Goal: Task Accomplishment & Management: Use online tool/utility

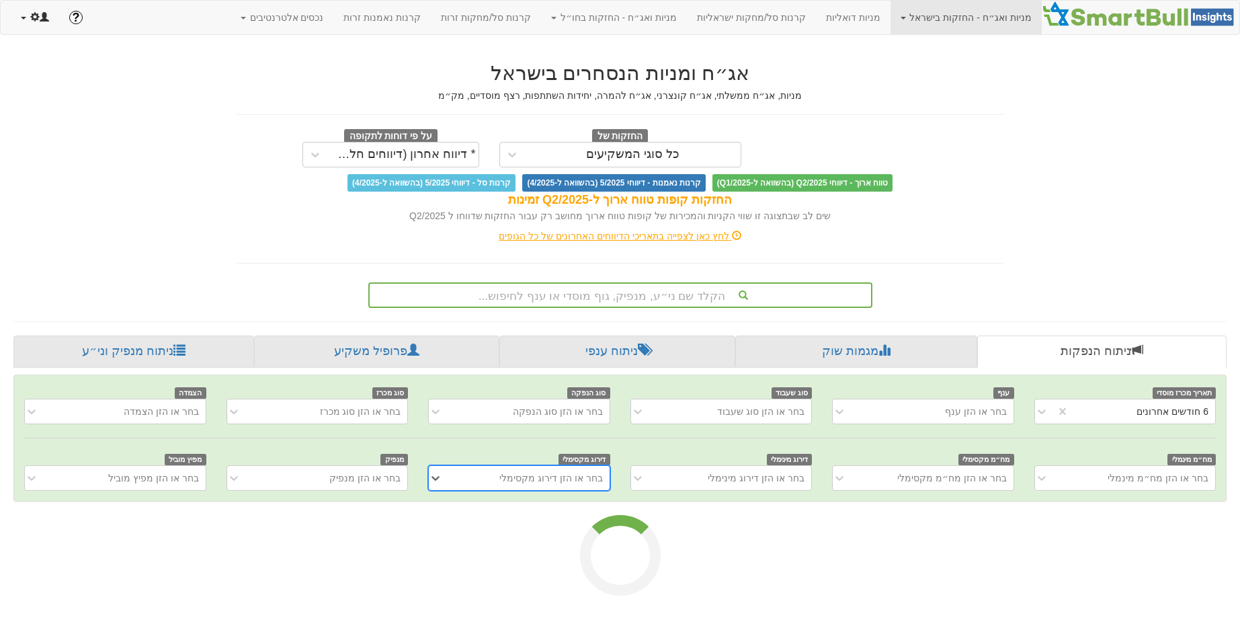
click at [39, 14] on span at bounding box center [34, 16] width 9 height 9
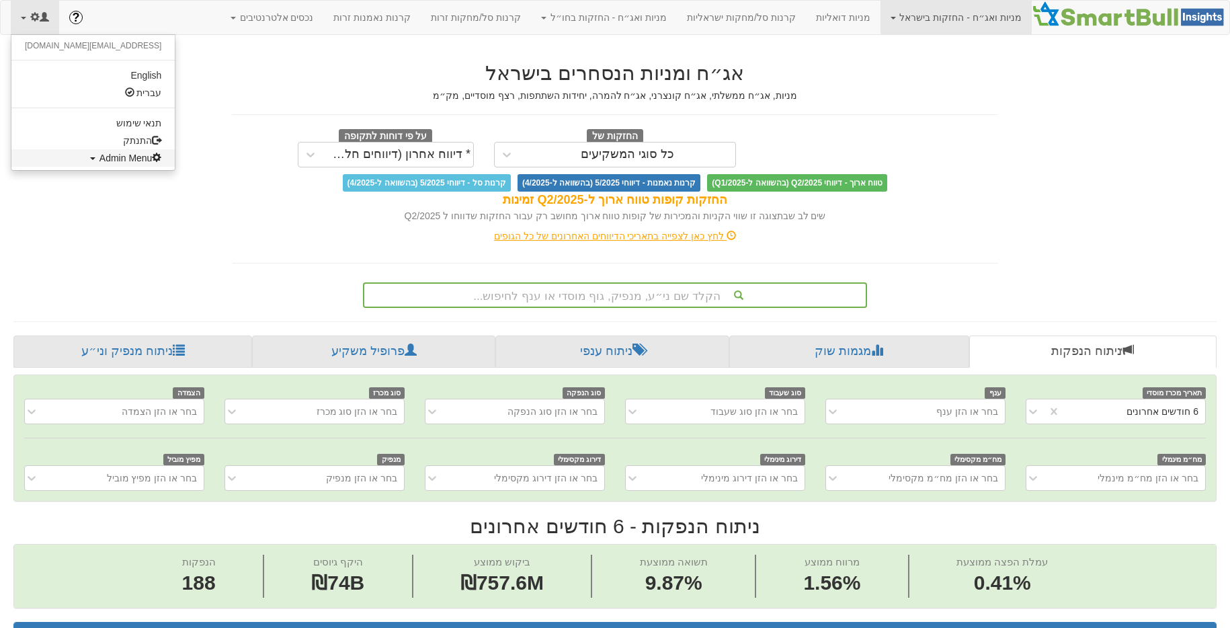
click at [99, 161] on span "Admin Menu" at bounding box center [130, 158] width 63 height 11
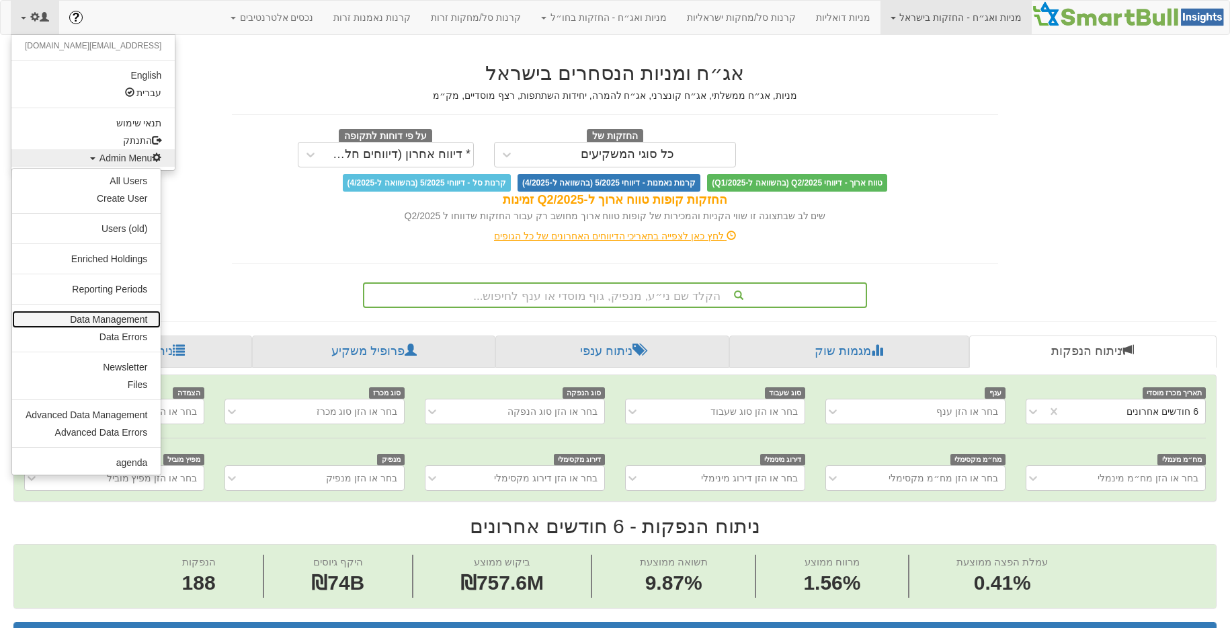
click at [108, 324] on link "Data Management" at bounding box center [86, 319] width 149 height 17
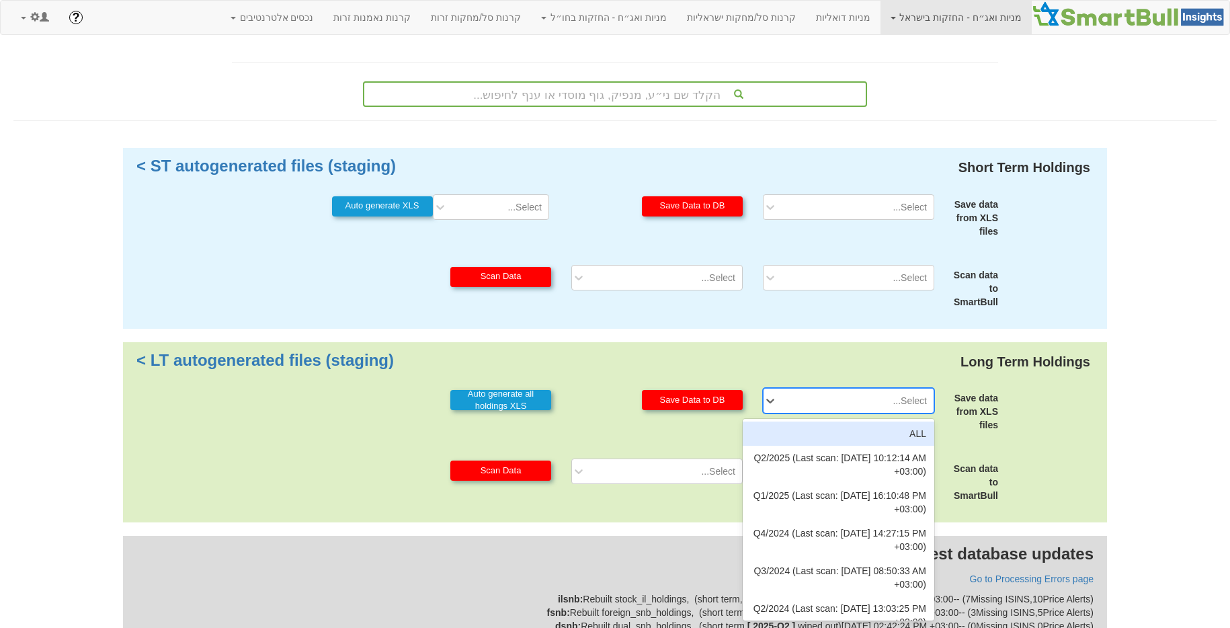
click at [867, 401] on div "Select..." at bounding box center [858, 401] width 149 height 22
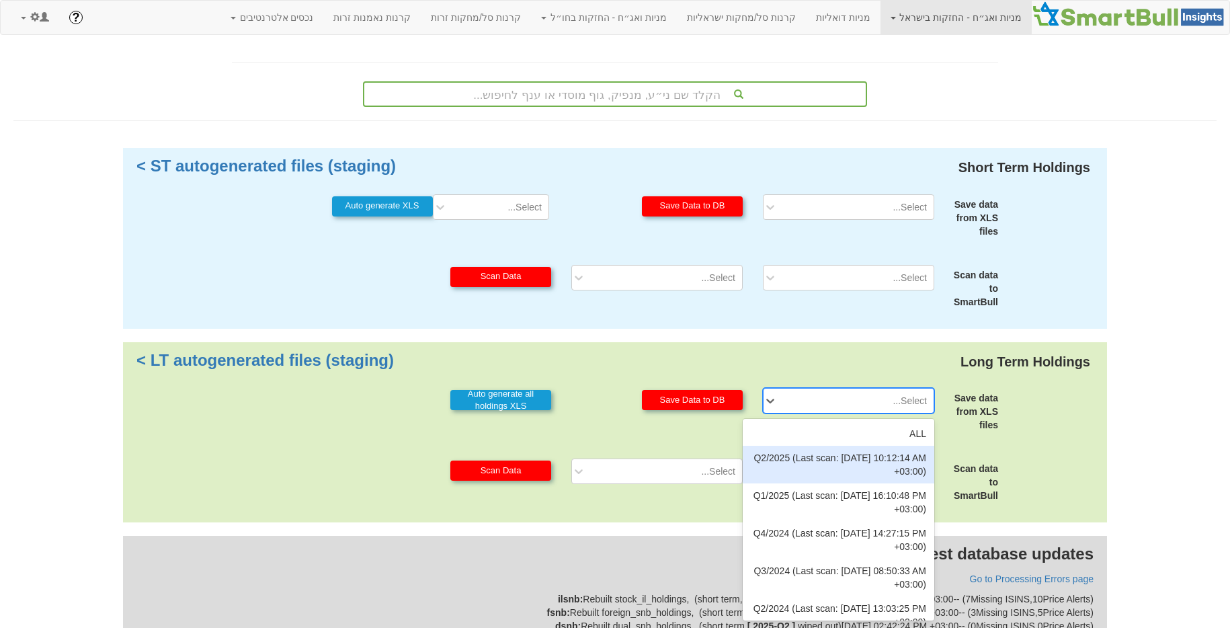
drag, startPoint x: 842, startPoint y: 453, endPoint x: 799, endPoint y: 438, distance: 44.9
click at [841, 454] on div "Q2/2025 (Last scan: 04/09/2025 10:12:14 AM +03:00)" at bounding box center [839, 465] width 192 height 38
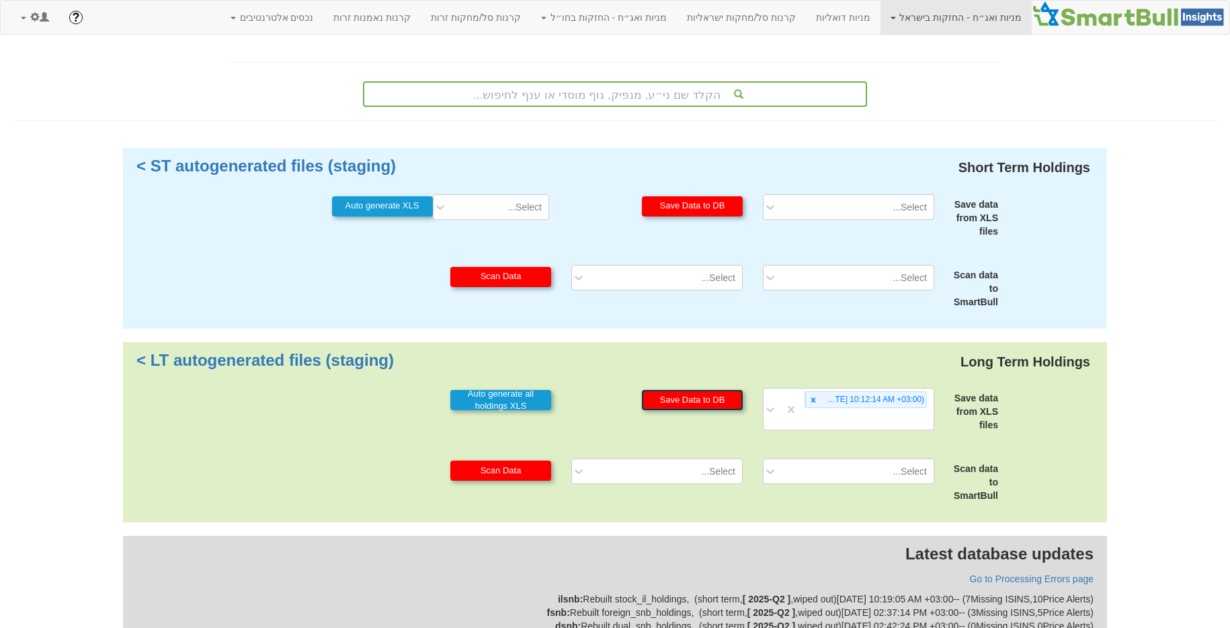
click at [719, 399] on button "Save Data to DB" at bounding box center [692, 400] width 101 height 20
click at [821, 468] on div "Select..." at bounding box center [849, 471] width 192 height 26
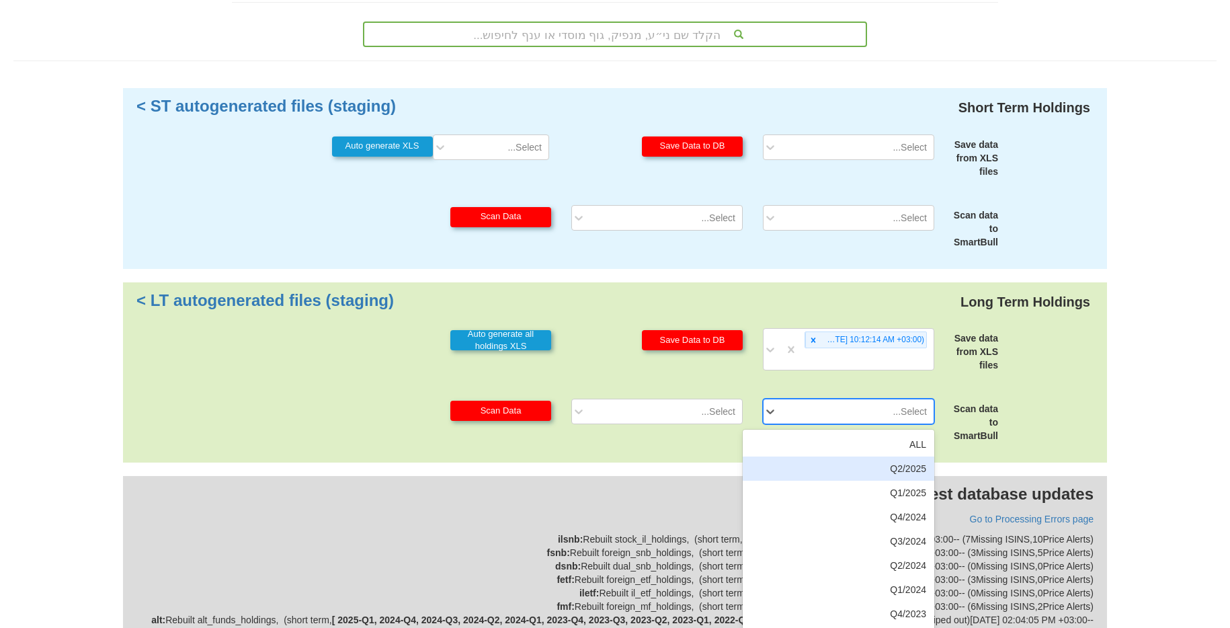
scroll to position [69, 0]
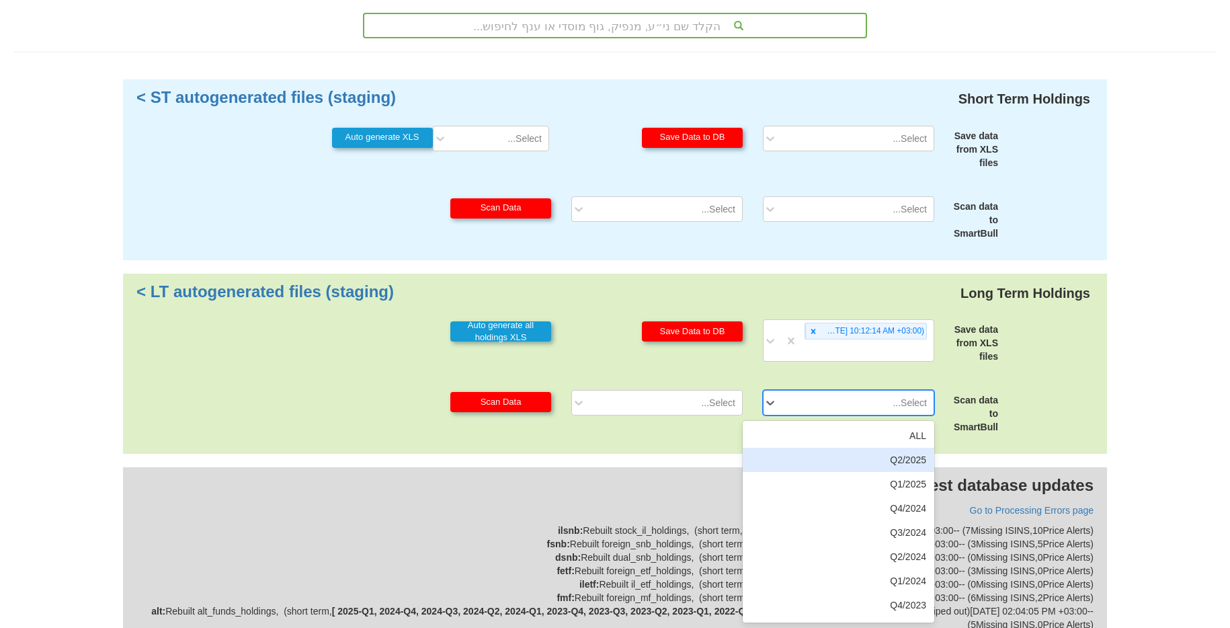
click at [905, 463] on div "Q2/2025" at bounding box center [839, 460] width 192 height 24
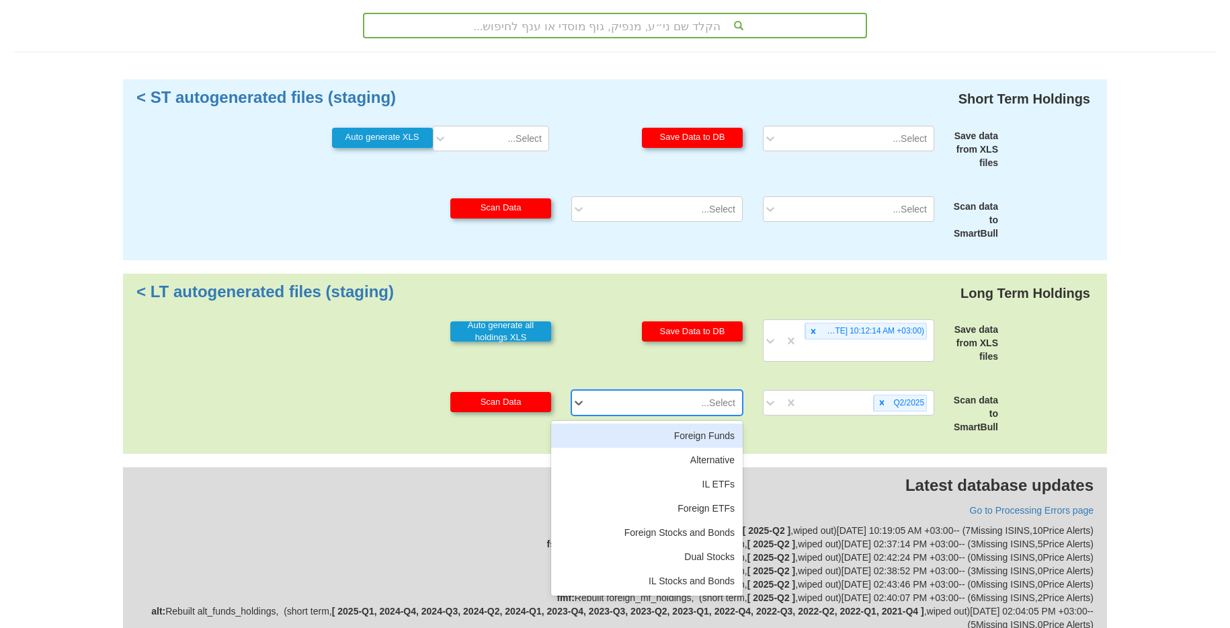
click at [653, 390] on div "Select..." at bounding box center [656, 403] width 171 height 26
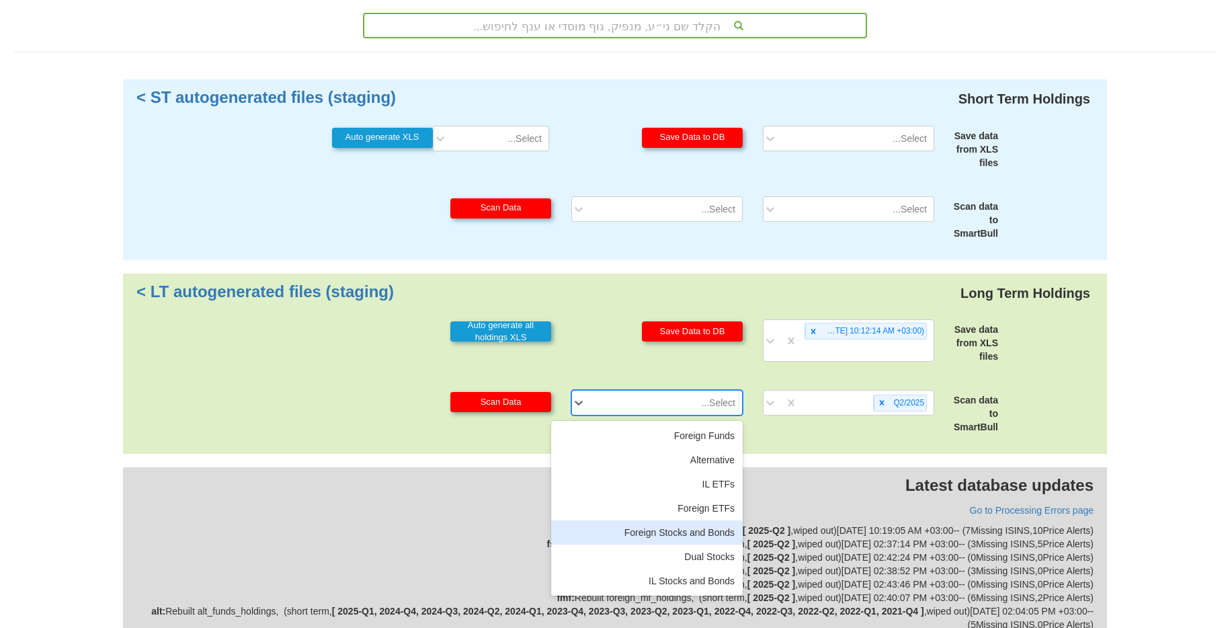
click at [693, 528] on div "Foreign Stocks and Bonds" at bounding box center [647, 532] width 192 height 24
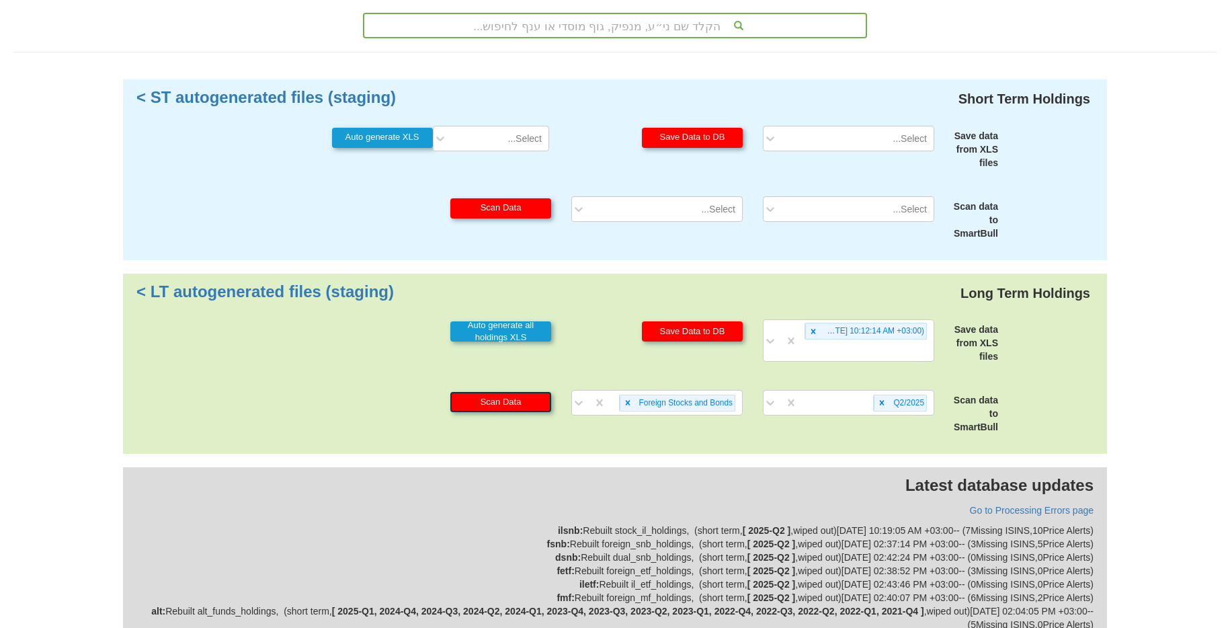
click at [491, 408] on button "Scan Data" at bounding box center [500, 402] width 101 height 20
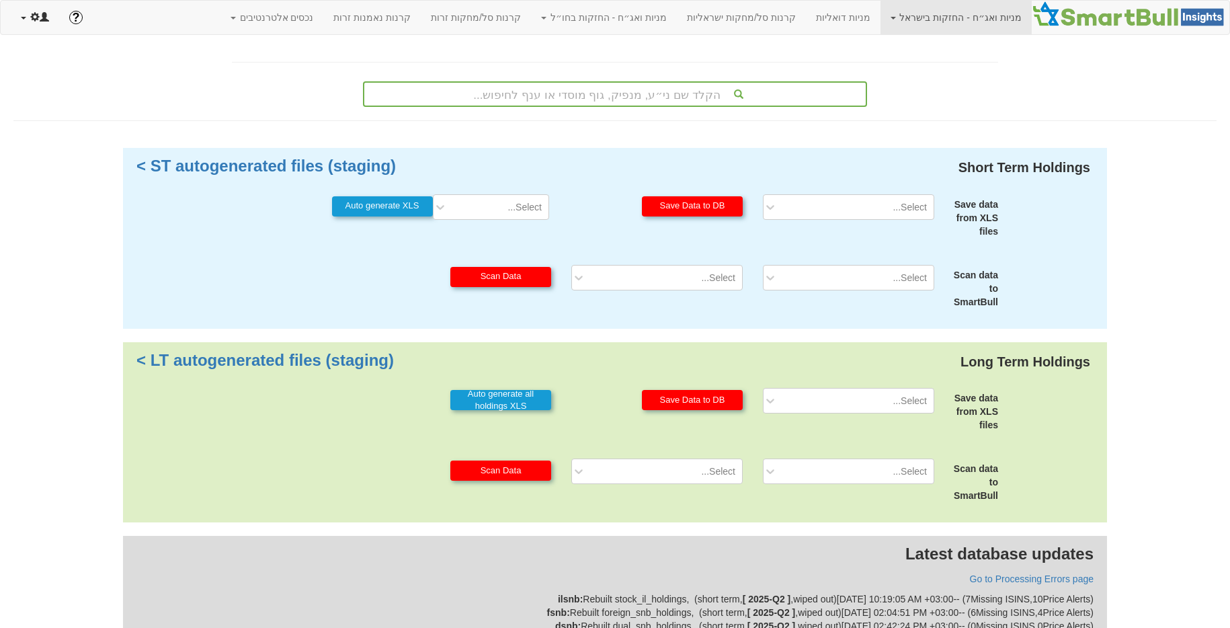
click at [48, 25] on link at bounding box center [35, 18] width 48 height 34
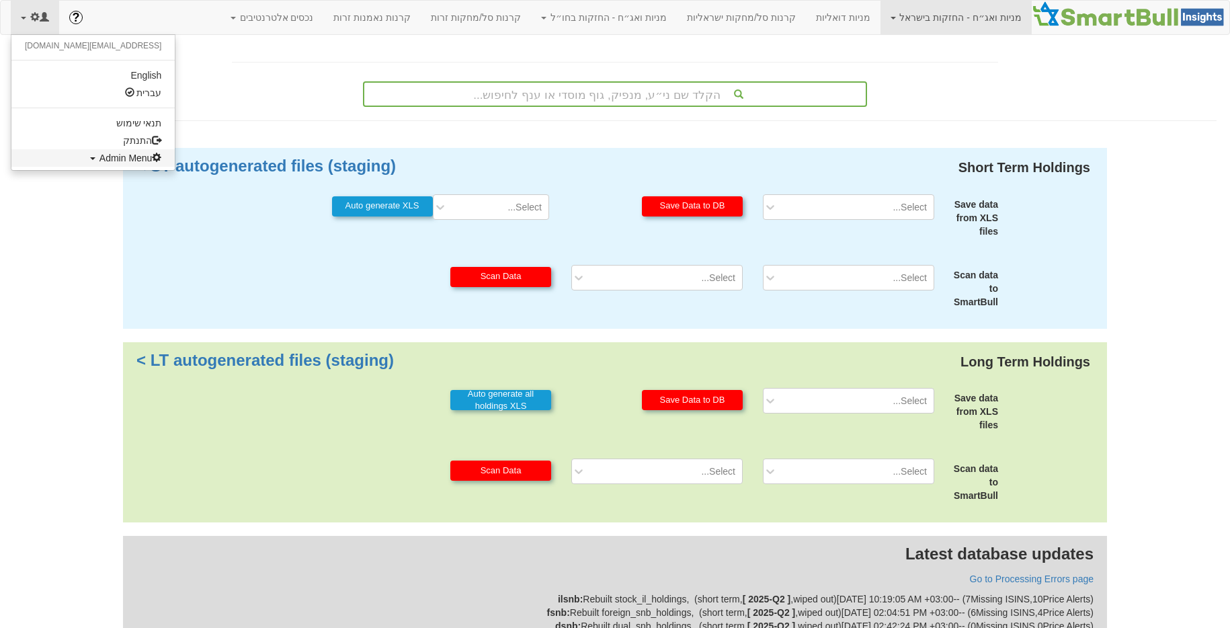
drag, startPoint x: 84, startPoint y: 159, endPoint x: 87, endPoint y: 174, distance: 15.8
click at [99, 159] on span "Admin Menu" at bounding box center [130, 158] width 63 height 11
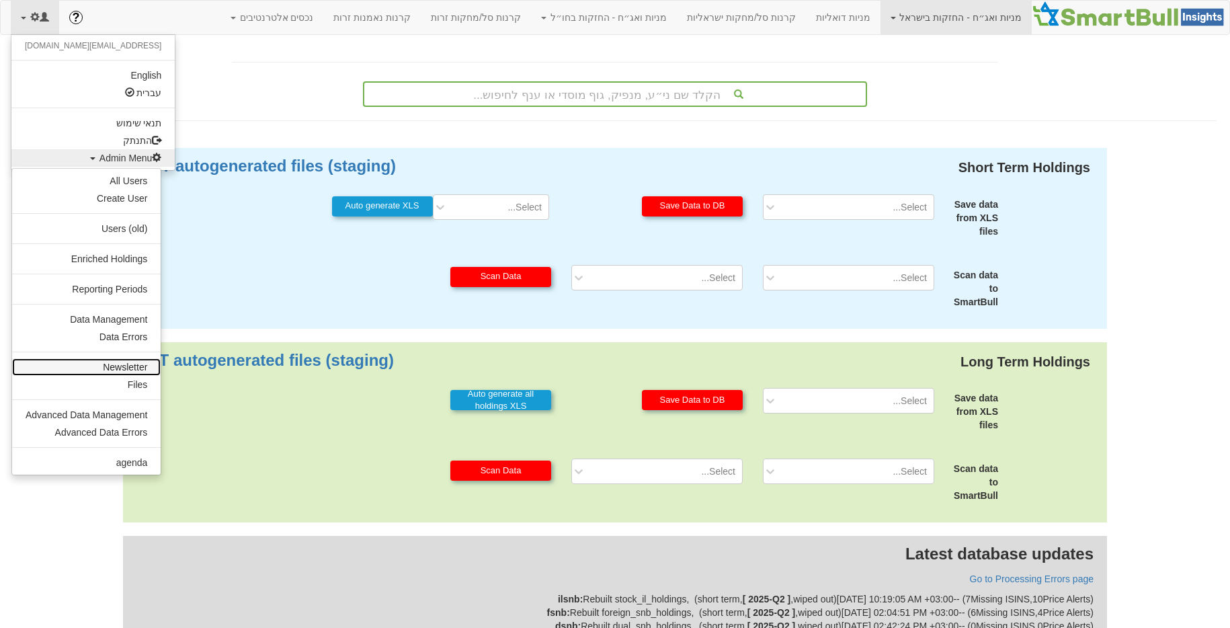
click at [131, 373] on link "Newsletter" at bounding box center [86, 366] width 149 height 17
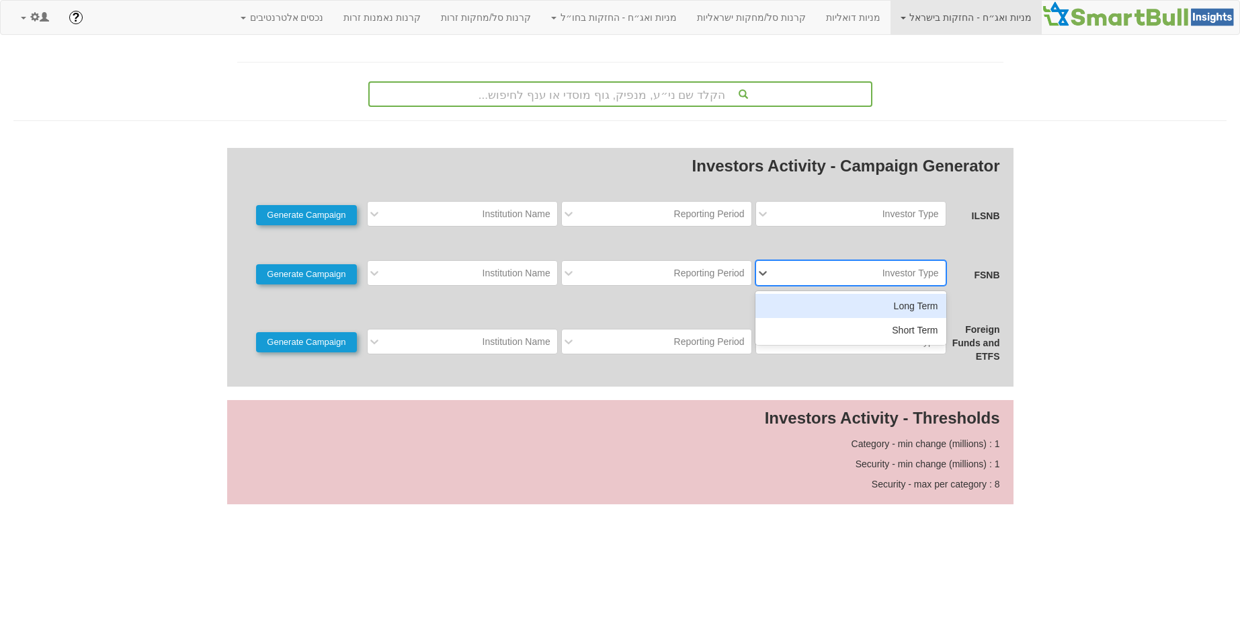
click at [869, 276] on div "Investor Type" at bounding box center [861, 273] width 169 height 22
click at [870, 304] on div "Long Term" at bounding box center [851, 306] width 191 height 24
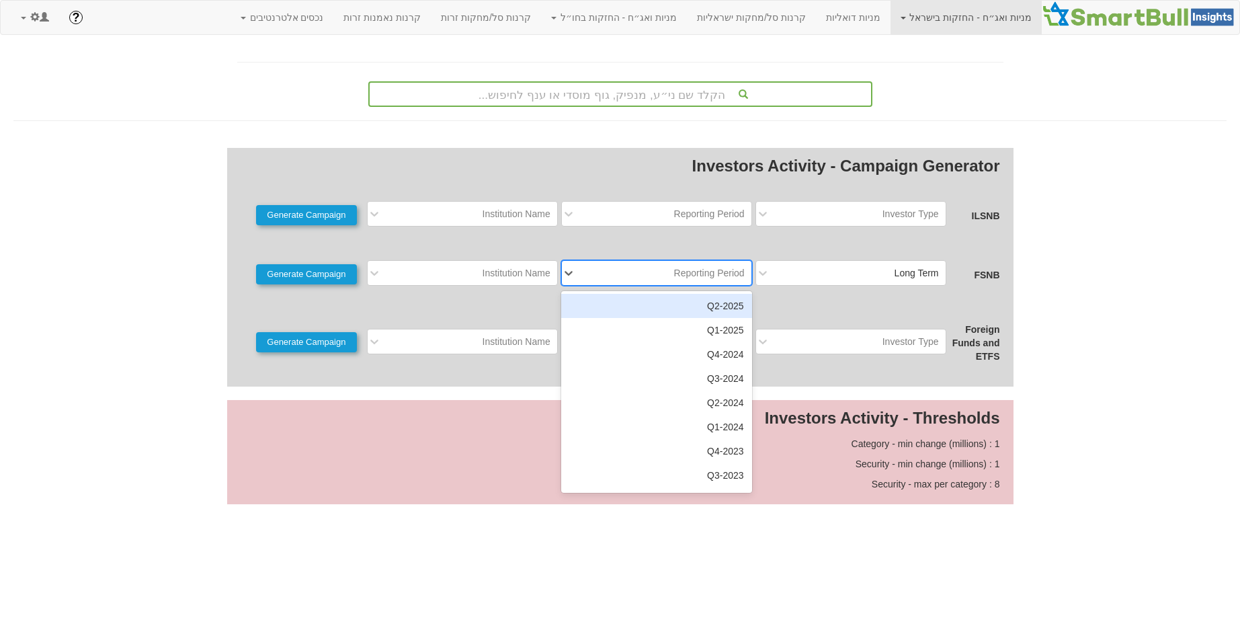
drag, startPoint x: 692, startPoint y: 276, endPoint x: 692, endPoint y: 287, distance: 11.4
click at [692, 276] on div "Reporting Period" at bounding box center [709, 272] width 71 height 13
click at [691, 305] on div "2025-Q2" at bounding box center [656, 306] width 191 height 24
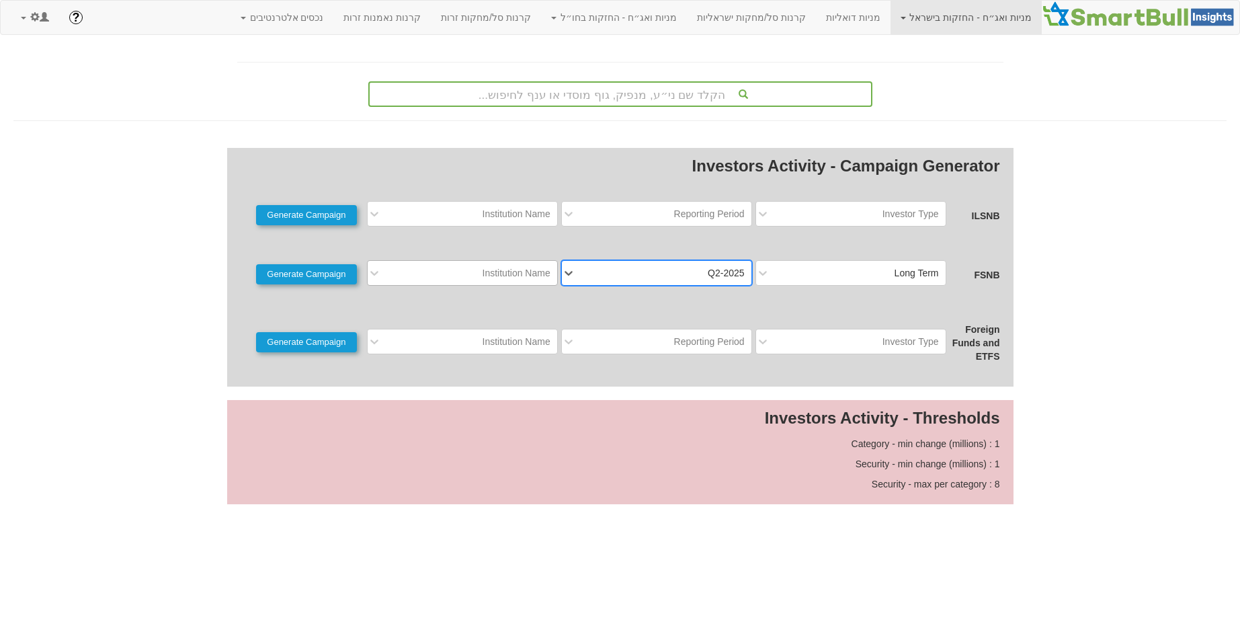
click at [503, 273] on div "Institution Name" at bounding box center [517, 272] width 68 height 13
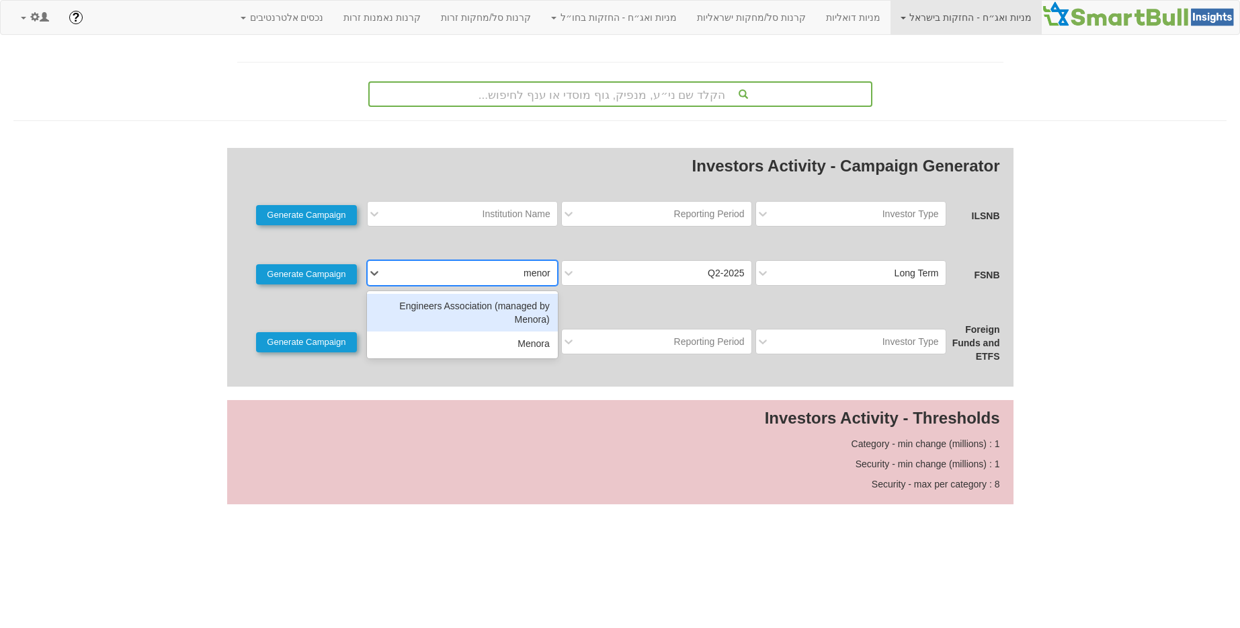
type input "menora"
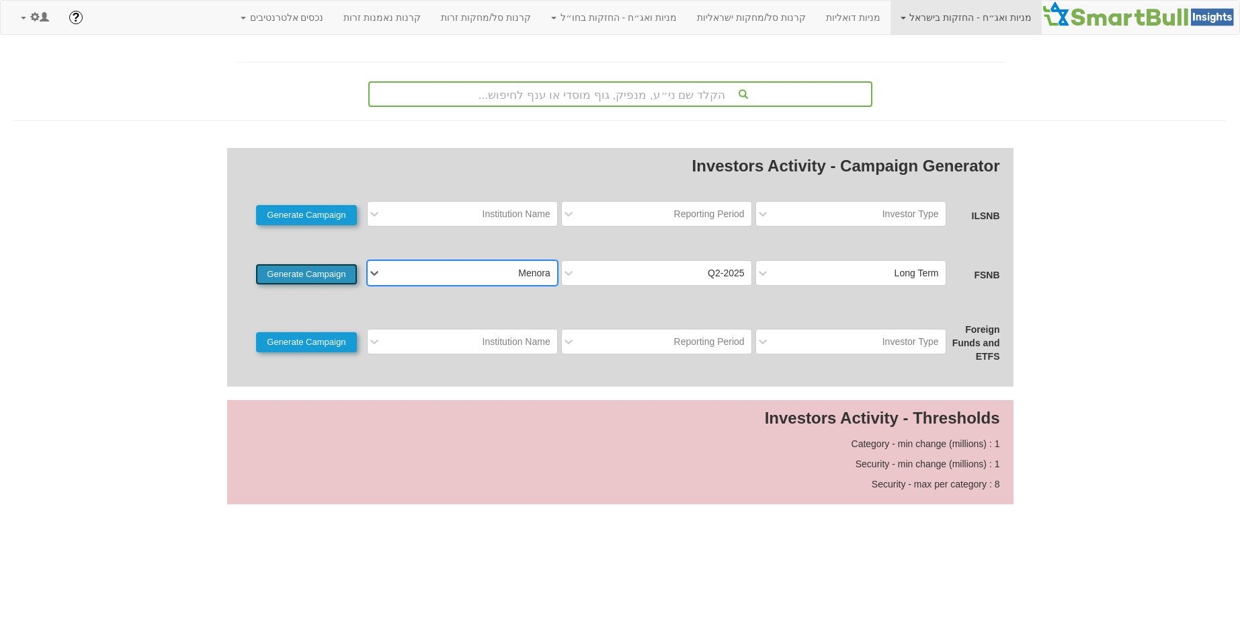
click at [323, 282] on button "Generate Campaign" at bounding box center [306, 274] width 101 height 20
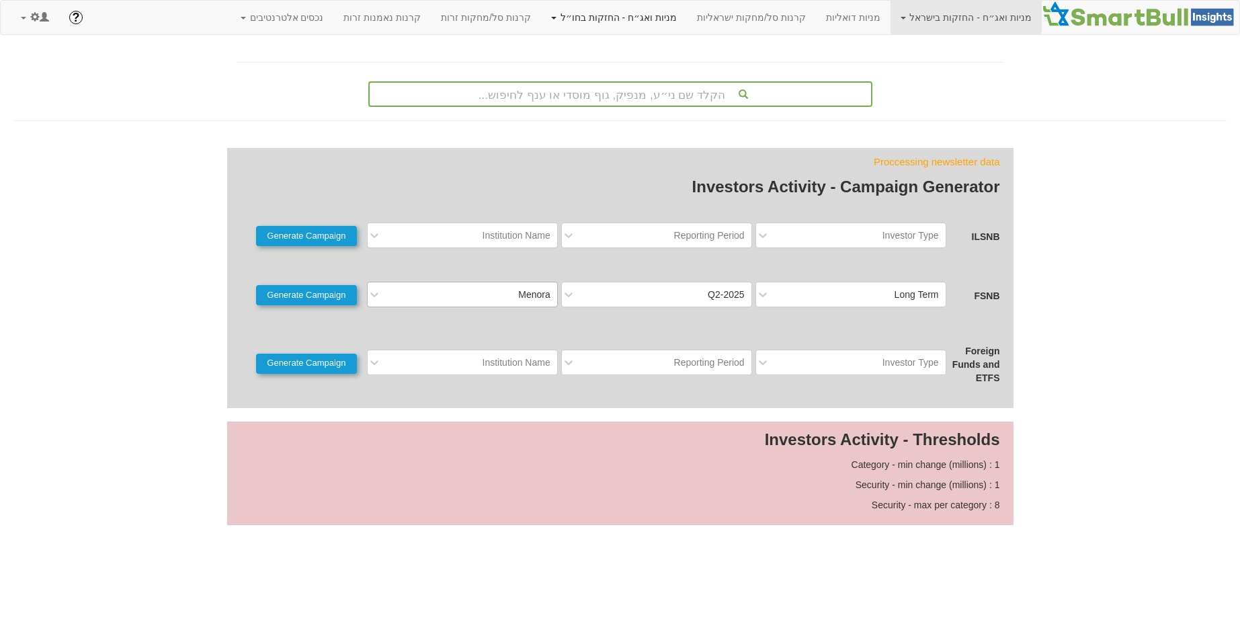
click at [687, 17] on link "מניות ואג״ח - החזקות בחו״ל" at bounding box center [614, 18] width 146 height 34
click at [679, 79] on link "מניות ואג״ח" at bounding box center [633, 81] width 106 height 17
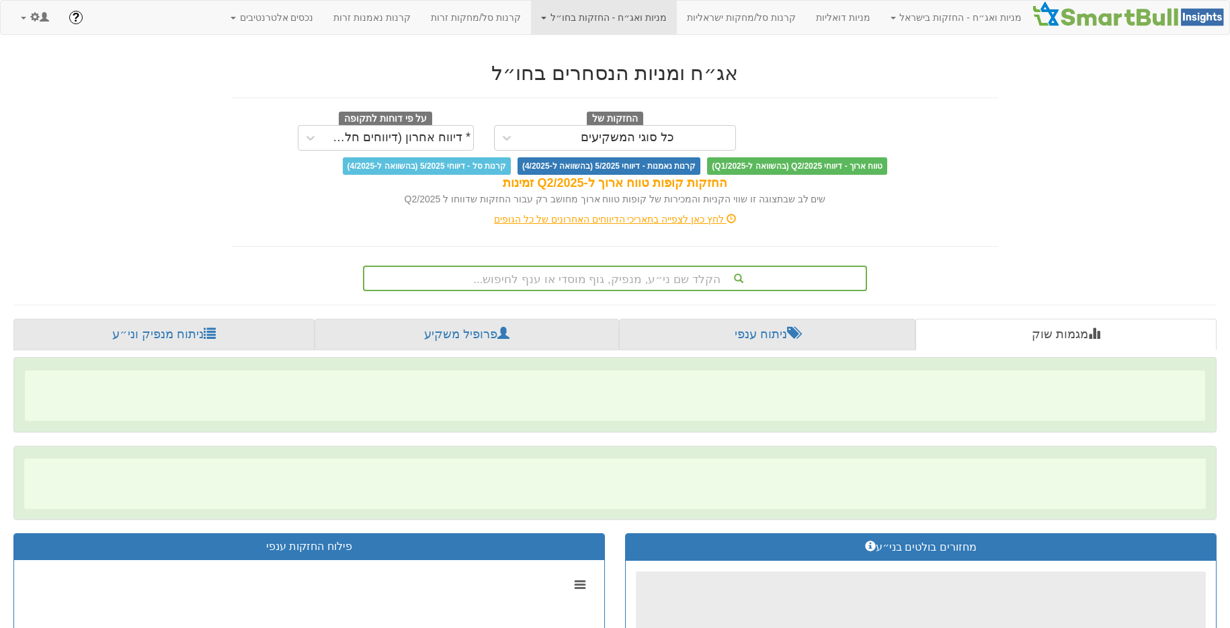
click at [632, 150] on div "החזקות של כל סוגי המשקיעים על פי דוחות לתקופה * דיווח אחרון (דיווחים חלקיים) טו…" at bounding box center [615, 143] width 766 height 63
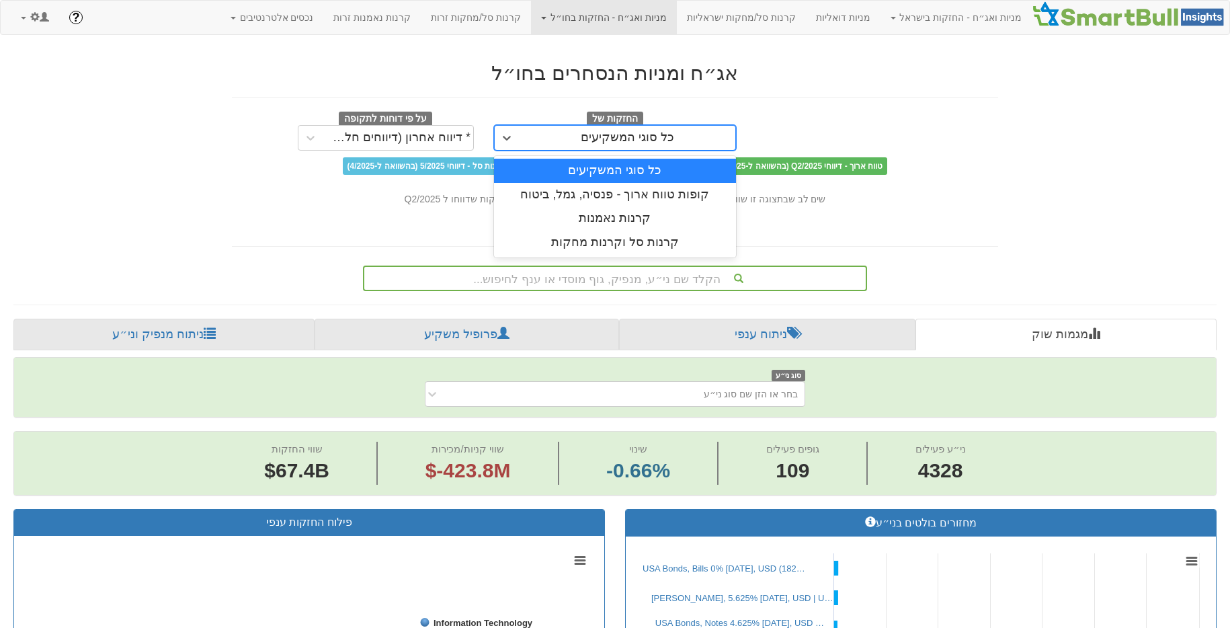
click at [644, 145] on div "כל סוגי המשקיעים" at bounding box center [628, 138] width 216 height 22
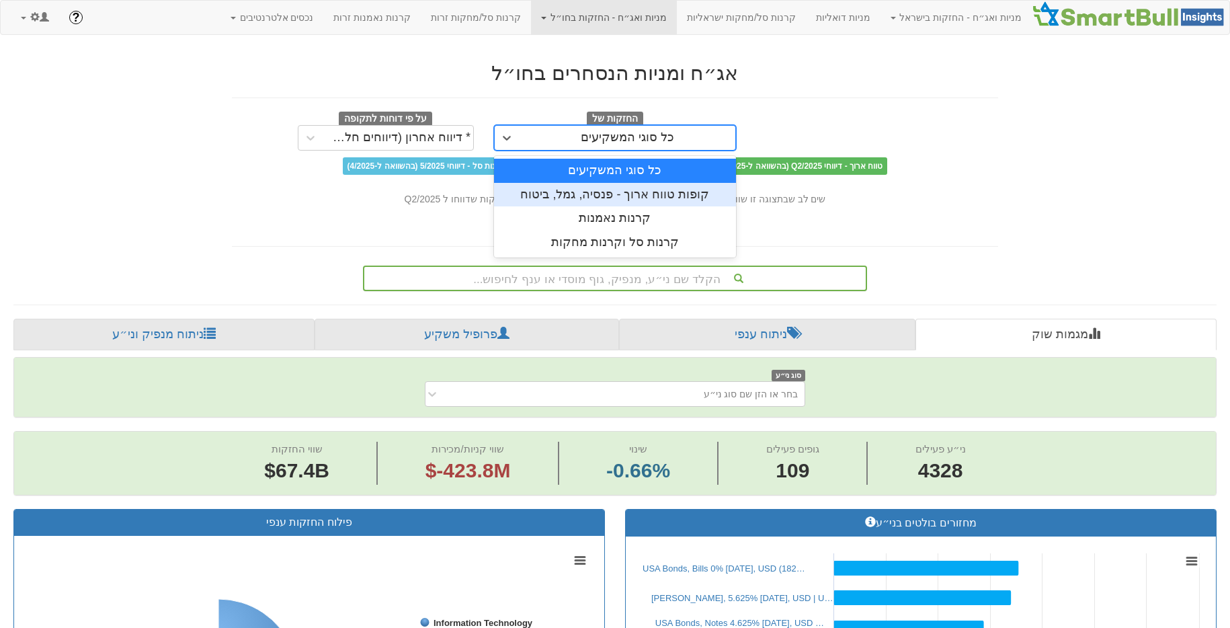
drag, startPoint x: 664, startPoint y: 194, endPoint x: 666, endPoint y: 255, distance: 61.2
click at [664, 194] on div "קופות טווח ארוך - פנסיה, גמל, ביטוח" at bounding box center [615, 195] width 242 height 24
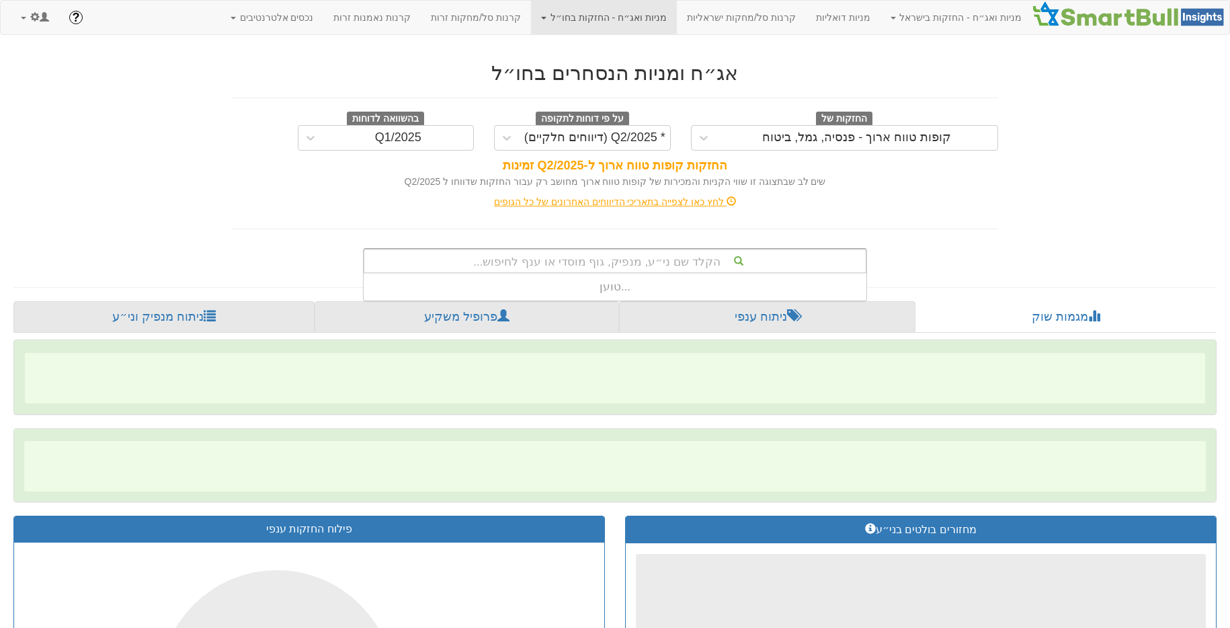
click at [663, 265] on div "הקלד שם ני״ע, מנפיק, גוף מוסדי או ענף לחיפוש..." at bounding box center [614, 260] width 501 height 23
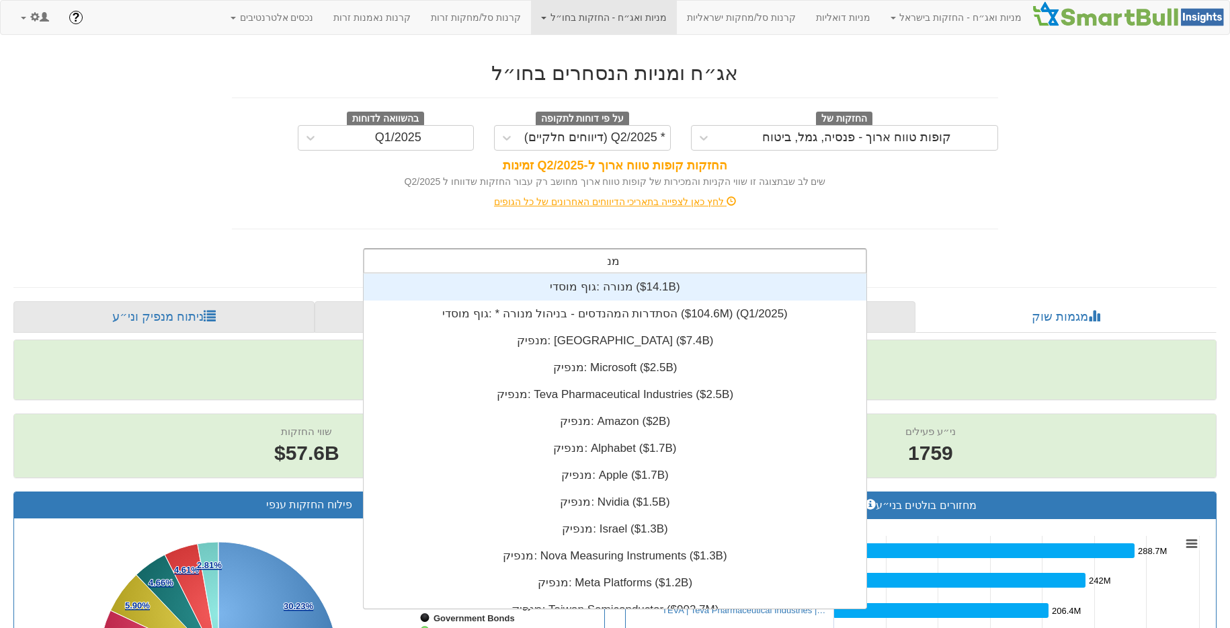
scroll to position [54, 0]
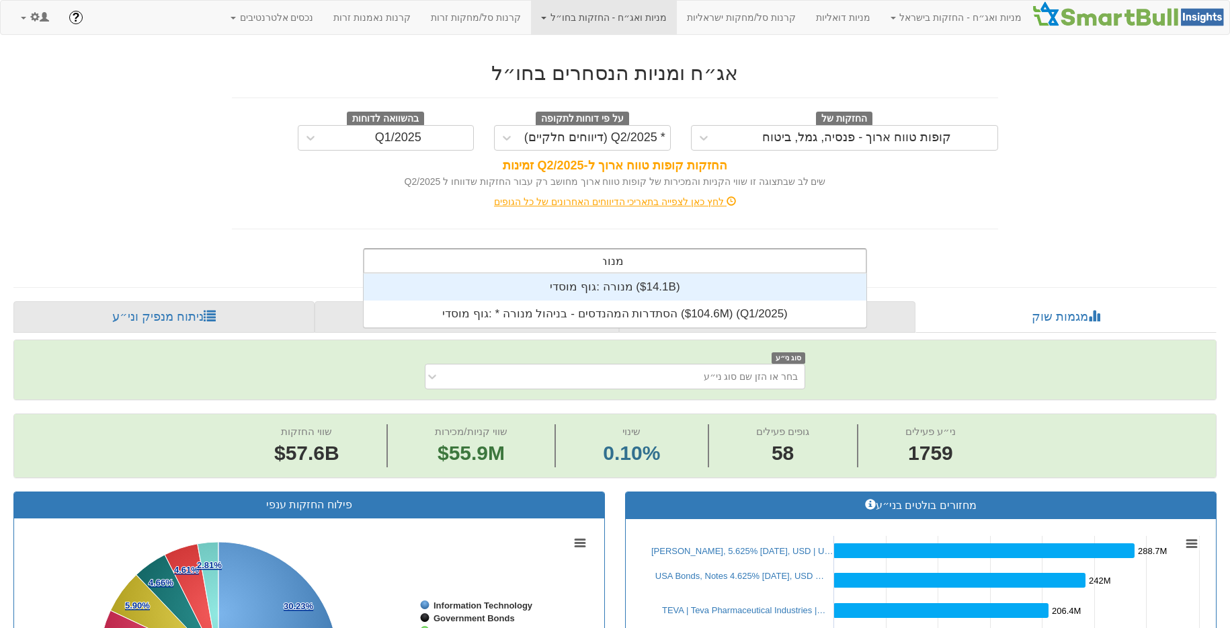
type input "מנורה"
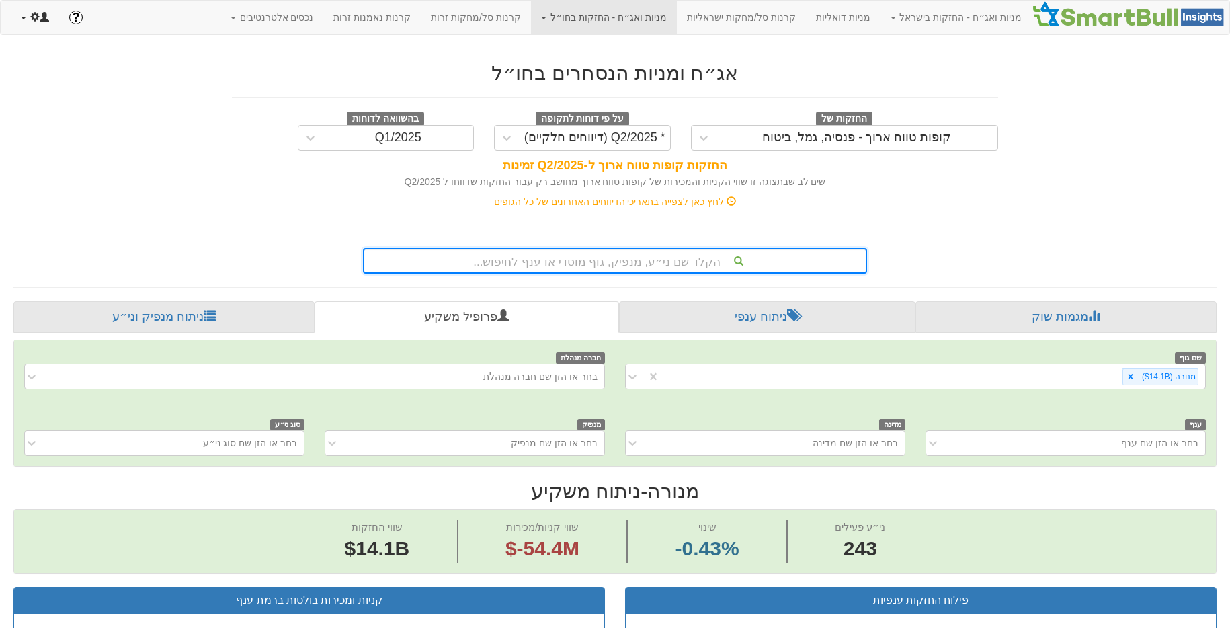
click at [30, 19] on span at bounding box center [34, 16] width 9 height 9
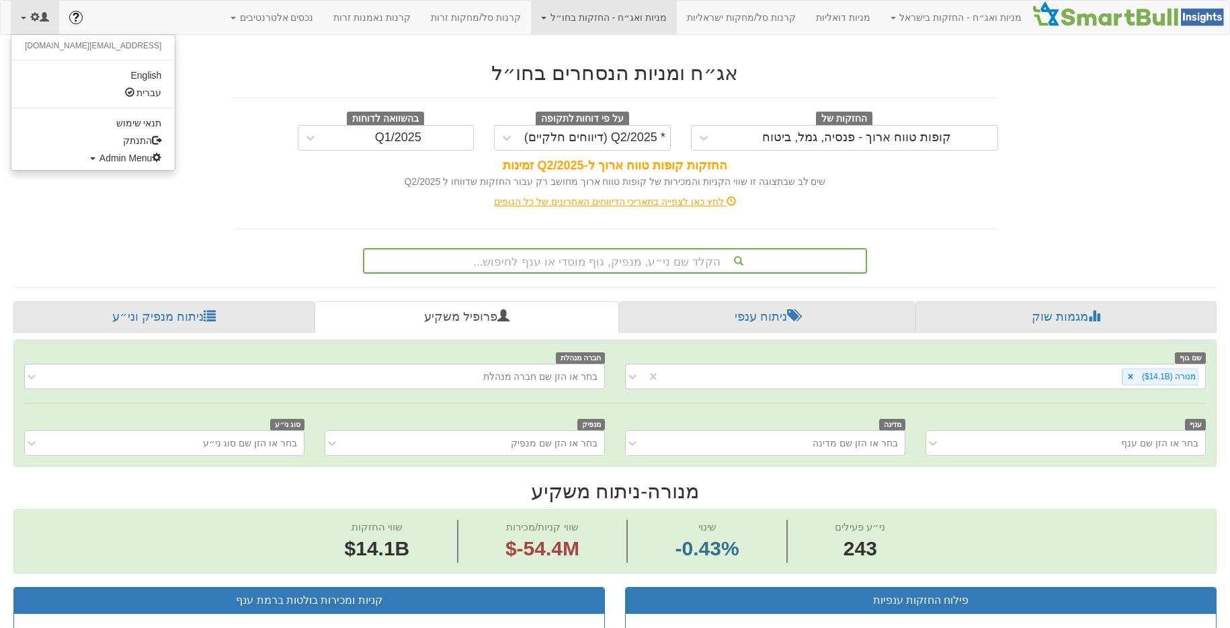
click at [89, 167] on ul "gal@smartbull.co.il English עברית תנאי שימוש התנתק Admin Menu All Users Create …" at bounding box center [93, 102] width 165 height 136
click at [93, 163] on link "Admin Menu" at bounding box center [92, 157] width 163 height 17
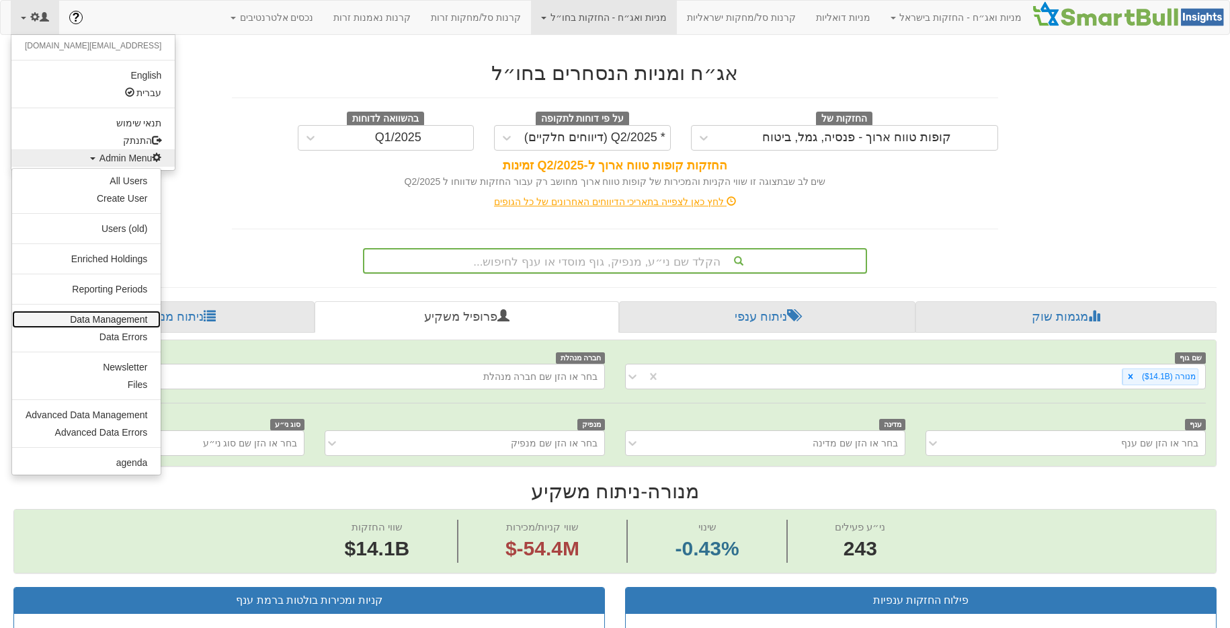
click at [106, 325] on link "Data Management" at bounding box center [86, 319] width 149 height 17
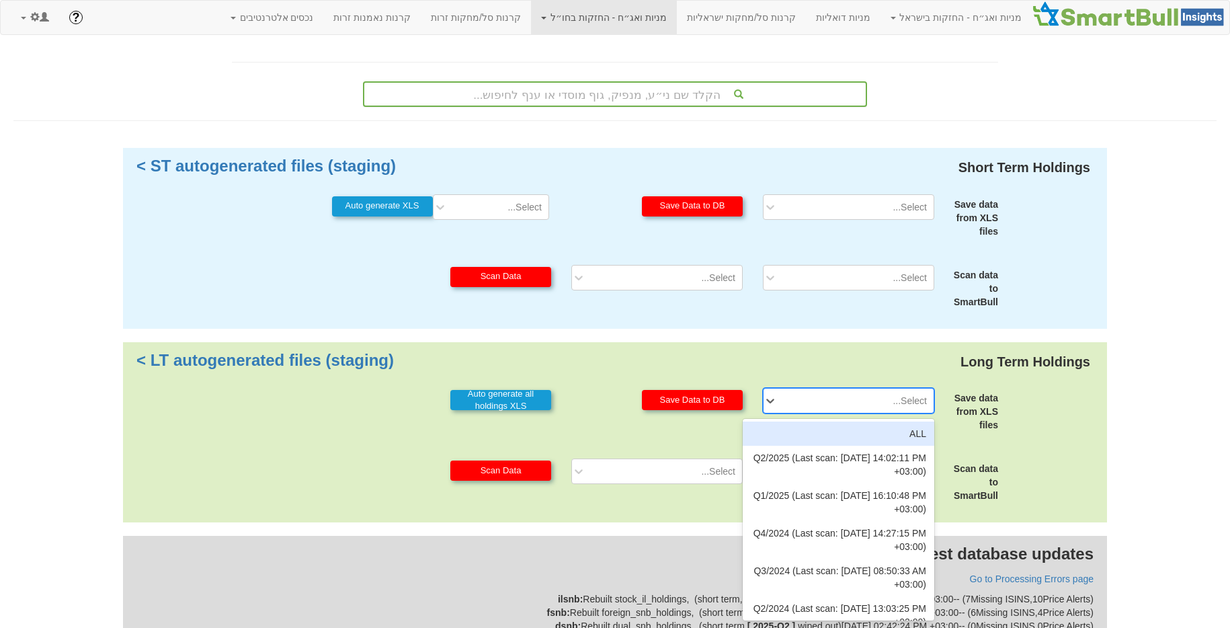
click at [850, 406] on div "Select..." at bounding box center [858, 401] width 149 height 22
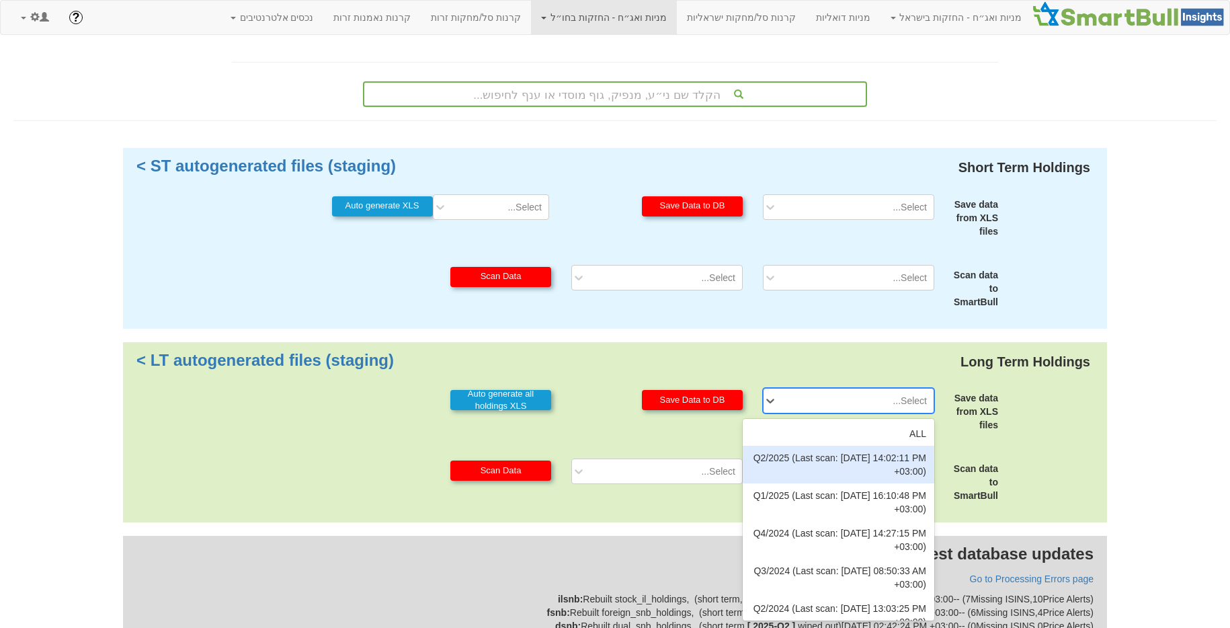
click at [896, 463] on div "Q2/2025 (Last scan: 04/09/2025 14:02:11 PM +03:00)" at bounding box center [839, 465] width 192 height 38
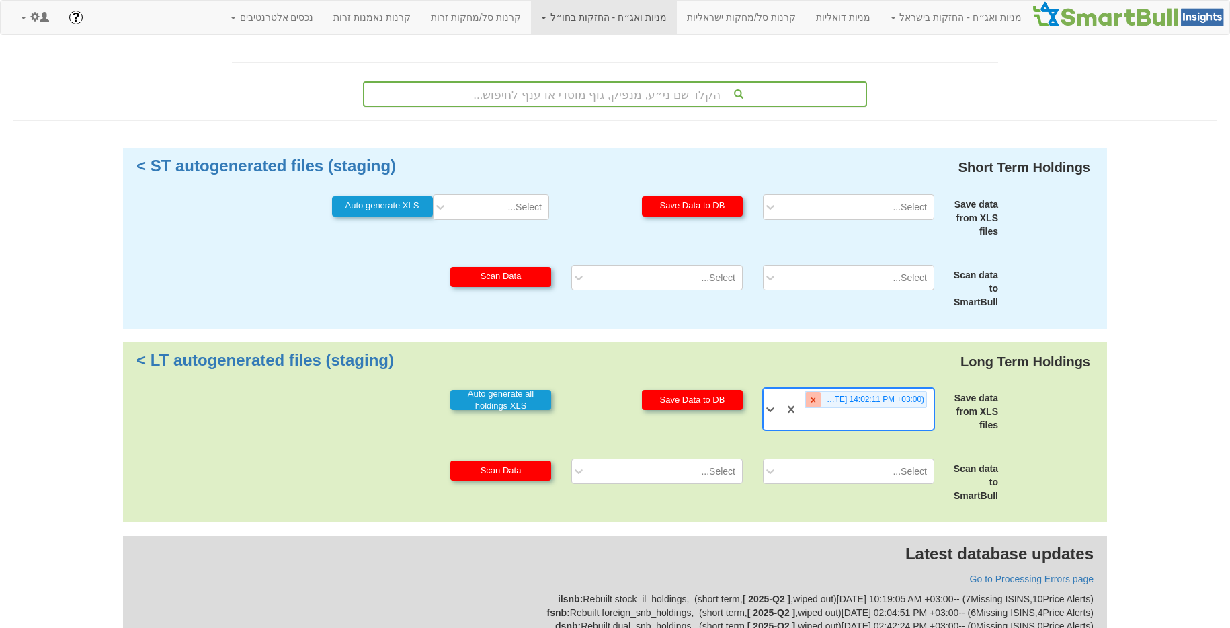
click at [816, 400] on icon at bounding box center [813, 399] width 9 height 9
click at [818, 467] on div "Select..." at bounding box center [849, 471] width 192 height 26
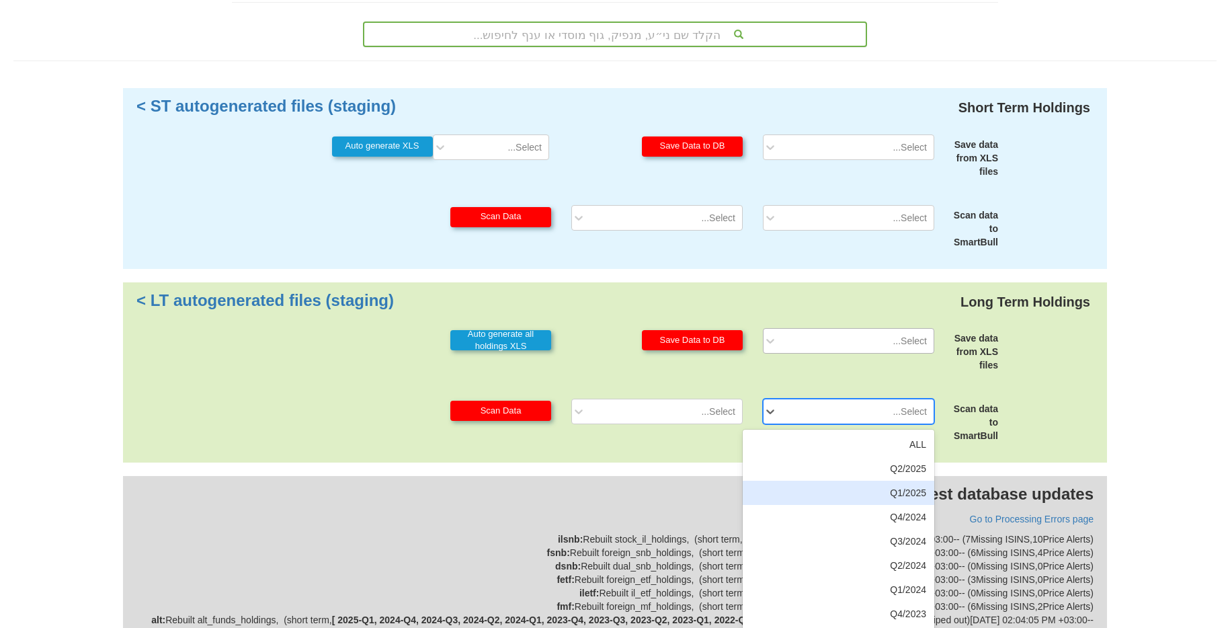
scroll to position [69, 0]
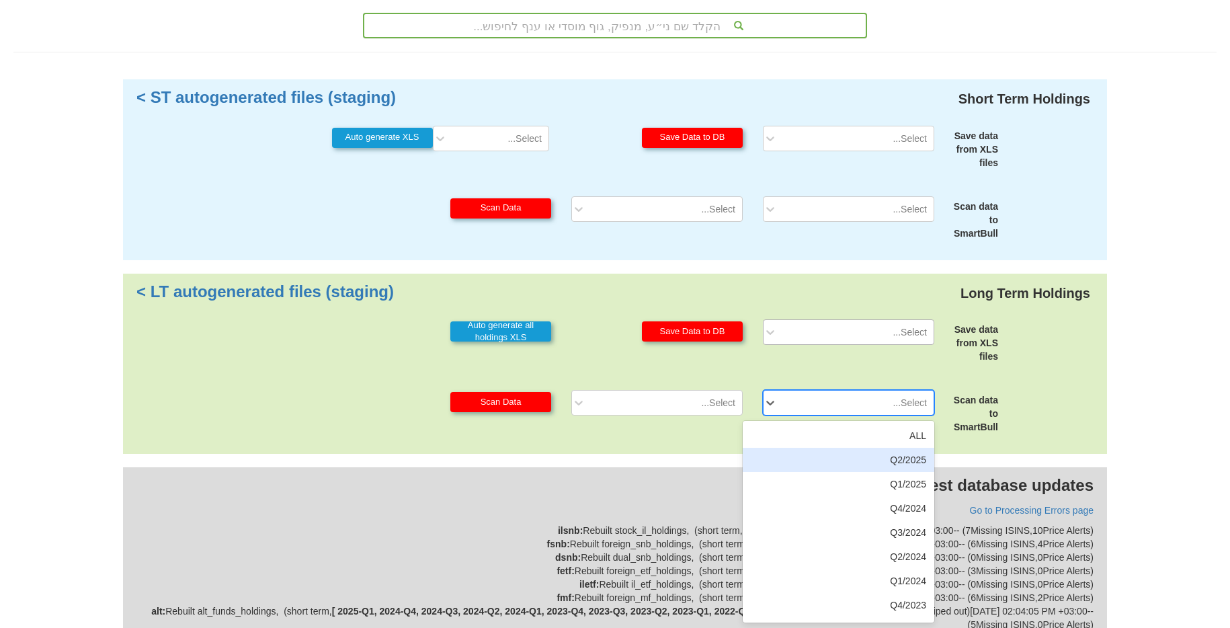
click at [841, 467] on div "Q2/2025" at bounding box center [839, 460] width 192 height 24
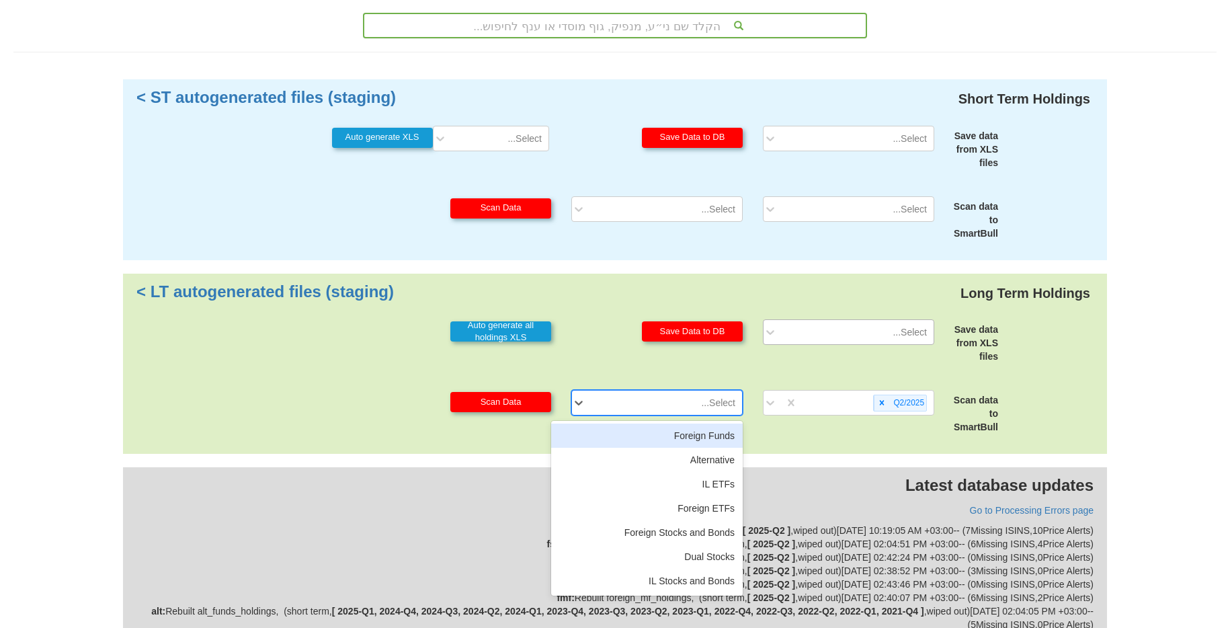
drag, startPoint x: 680, startPoint y: 403, endPoint x: 682, endPoint y: 411, distance: 8.8
click at [680, 403] on div "Select..." at bounding box center [667, 403] width 149 height 22
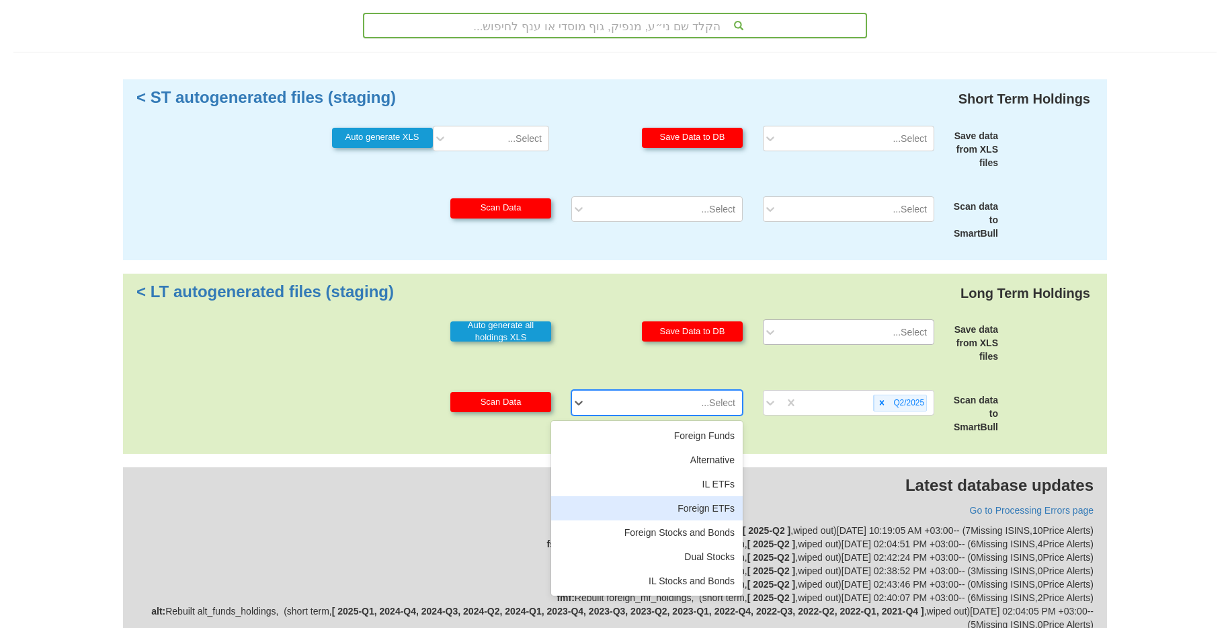
click at [694, 501] on div "Foreign ETFs" at bounding box center [647, 508] width 192 height 24
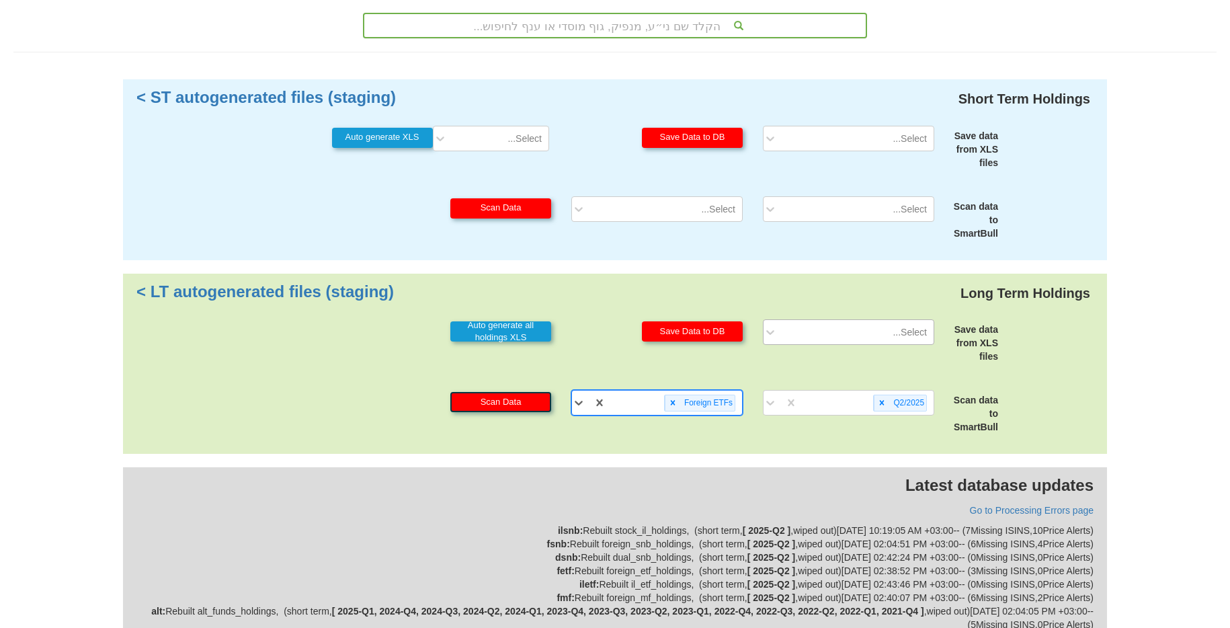
drag, startPoint x: 530, startPoint y: 401, endPoint x: 657, endPoint y: 417, distance: 128.2
click at [530, 401] on button "Scan Data" at bounding box center [500, 402] width 101 height 20
click at [671, 405] on icon at bounding box center [672, 402] width 9 height 9
click at [671, 405] on div "Foreign ETFs" at bounding box center [674, 403] width 136 height 22
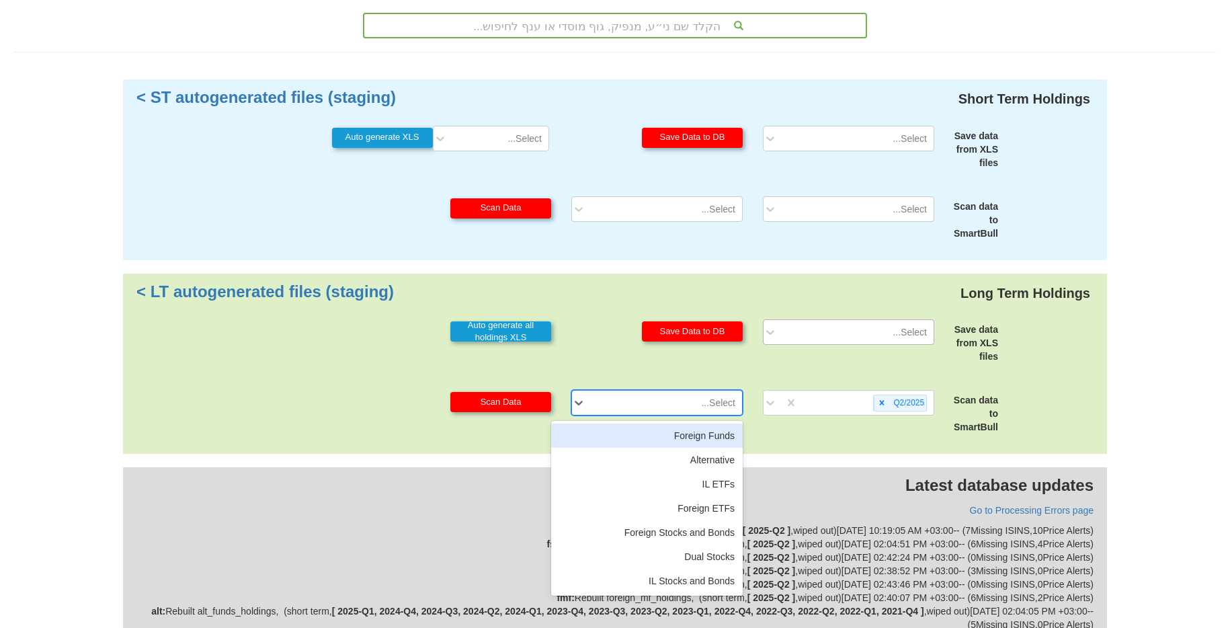
drag, startPoint x: 722, startPoint y: 430, endPoint x: 536, endPoint y: 404, distance: 187.4
click at [722, 430] on div "Foreign Funds" at bounding box center [647, 435] width 192 height 24
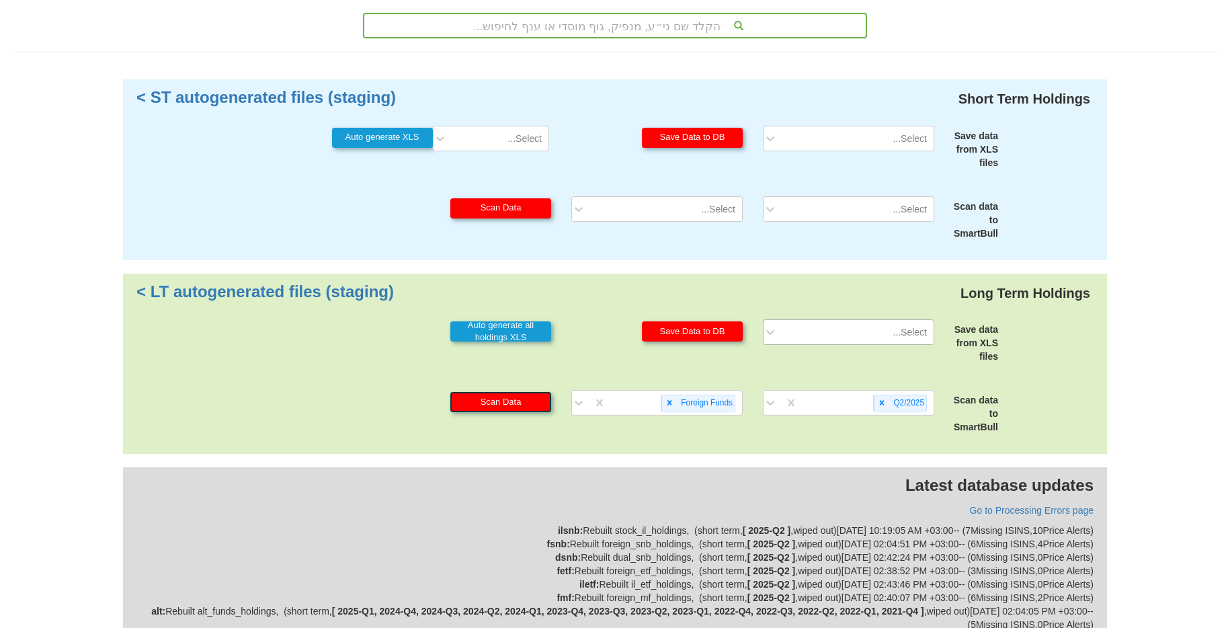
click at [505, 399] on button "Scan Data" at bounding box center [500, 402] width 101 height 20
click at [666, 405] on icon at bounding box center [669, 402] width 9 height 9
click at [881, 405] on icon at bounding box center [881, 402] width 9 height 9
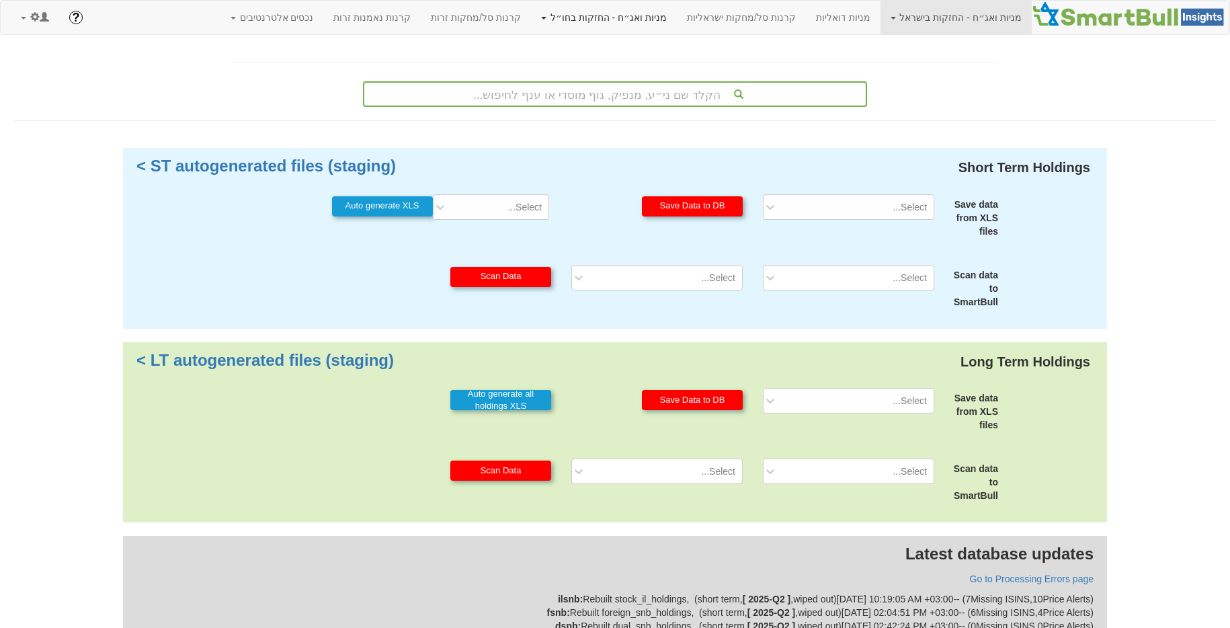
click at [573, 14] on link "מניות ואג״ח - החזקות בחו״ל" at bounding box center [604, 18] width 146 height 34
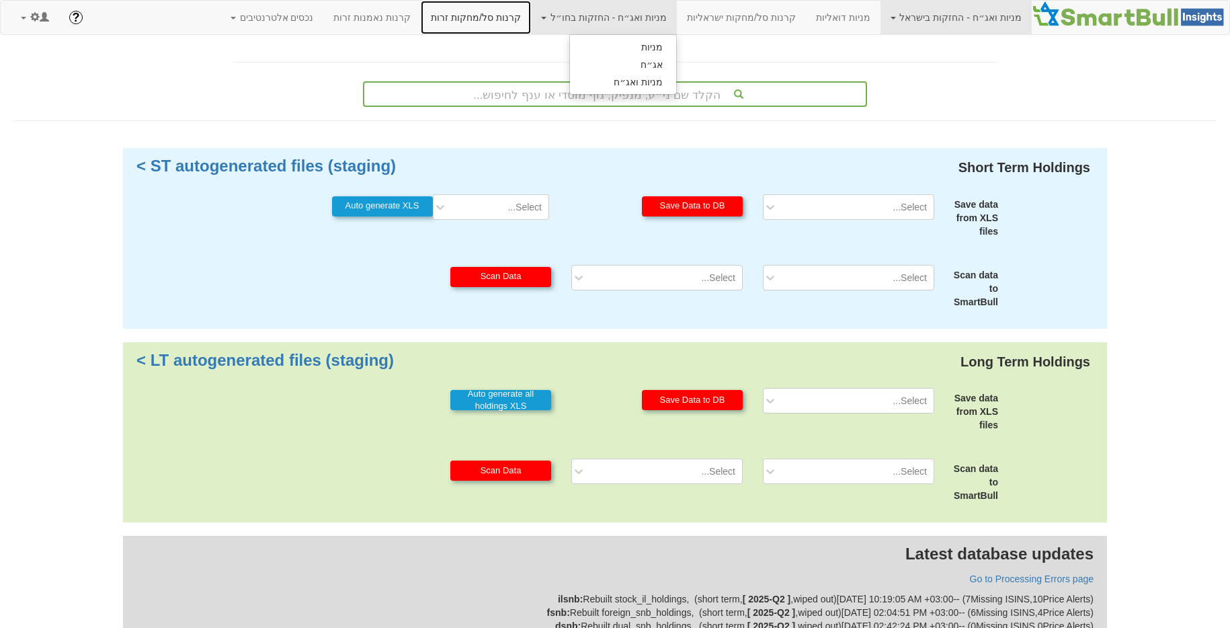
click at [531, 17] on link "קרנות סל/מחקות זרות" at bounding box center [476, 18] width 110 height 34
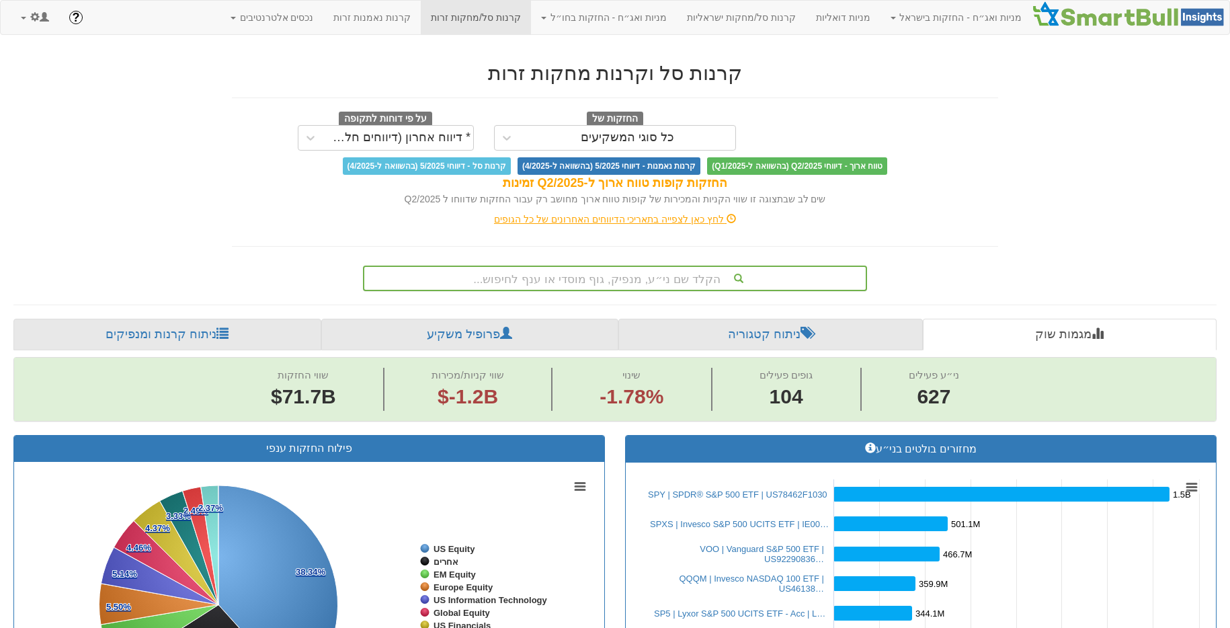
click at [626, 270] on div "הקלד שם ני״ע, מנפיק, גוף מוסדי או ענף לחיפוש..." at bounding box center [614, 278] width 501 height 23
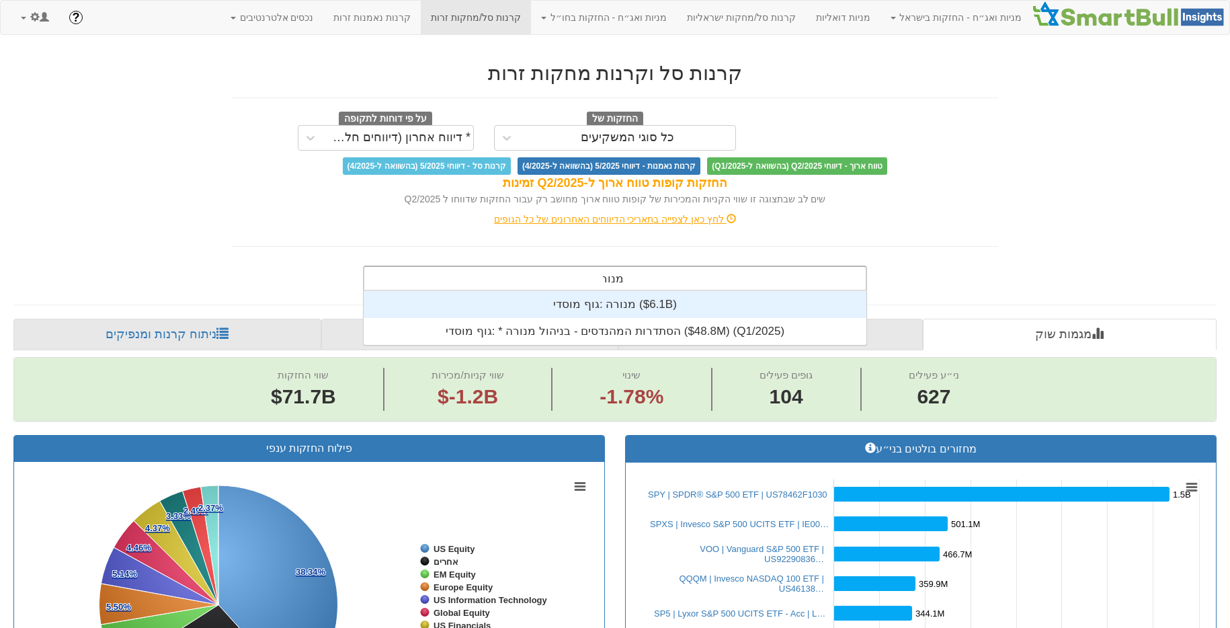
scroll to position [54, 0]
type input "מנורה"
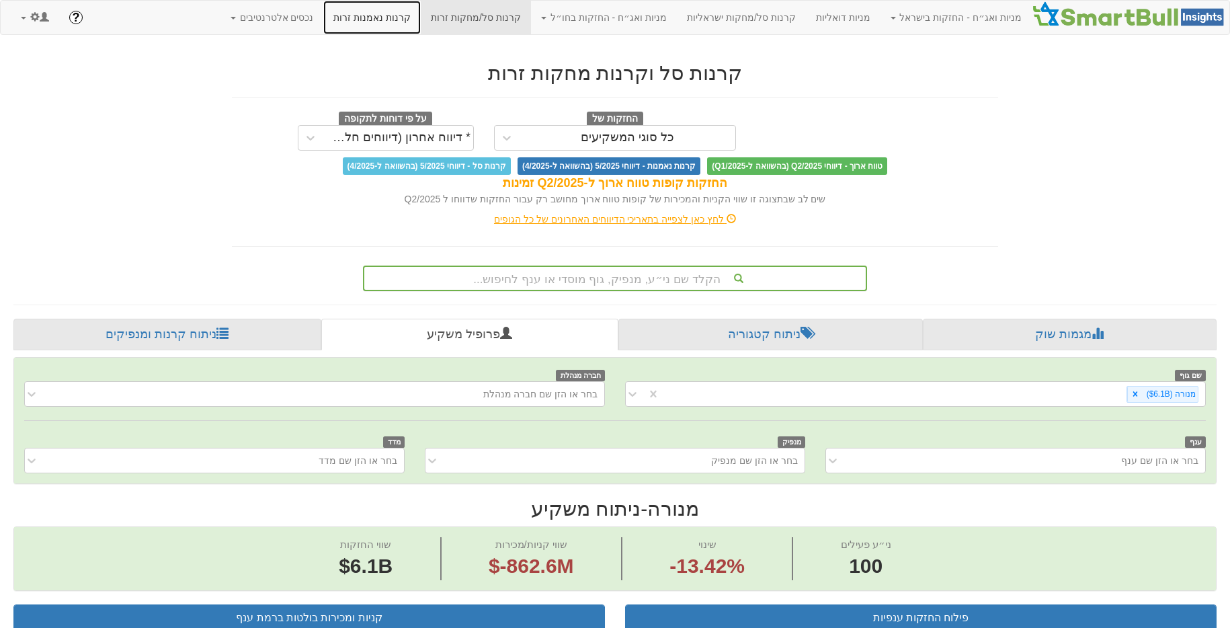
click at [397, 13] on link "קרנות נאמנות זרות" at bounding box center [371, 18] width 97 height 34
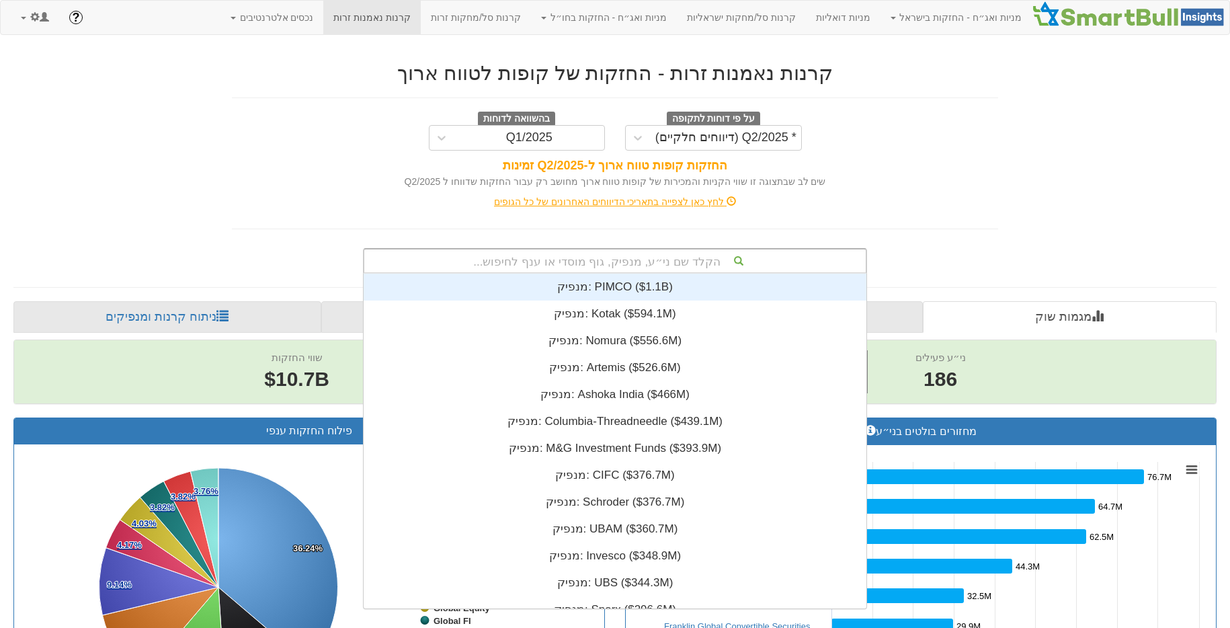
click at [627, 273] on div "הקלד שם ני״ע, מנפיק, גוף מוסדי או ענף לחיפוש... מנפיק: ‎PIMCO ‎($1.1B)‏ מנפיק: …" at bounding box center [615, 261] width 504 height 26
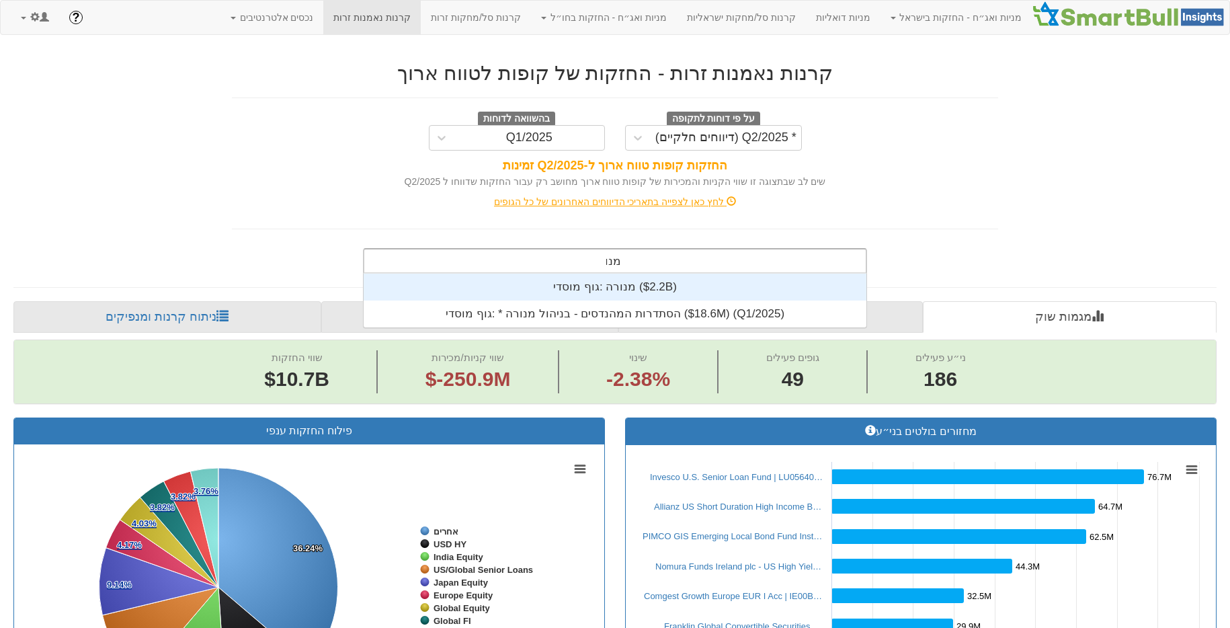
scroll to position [54, 0]
type input "מנורה"
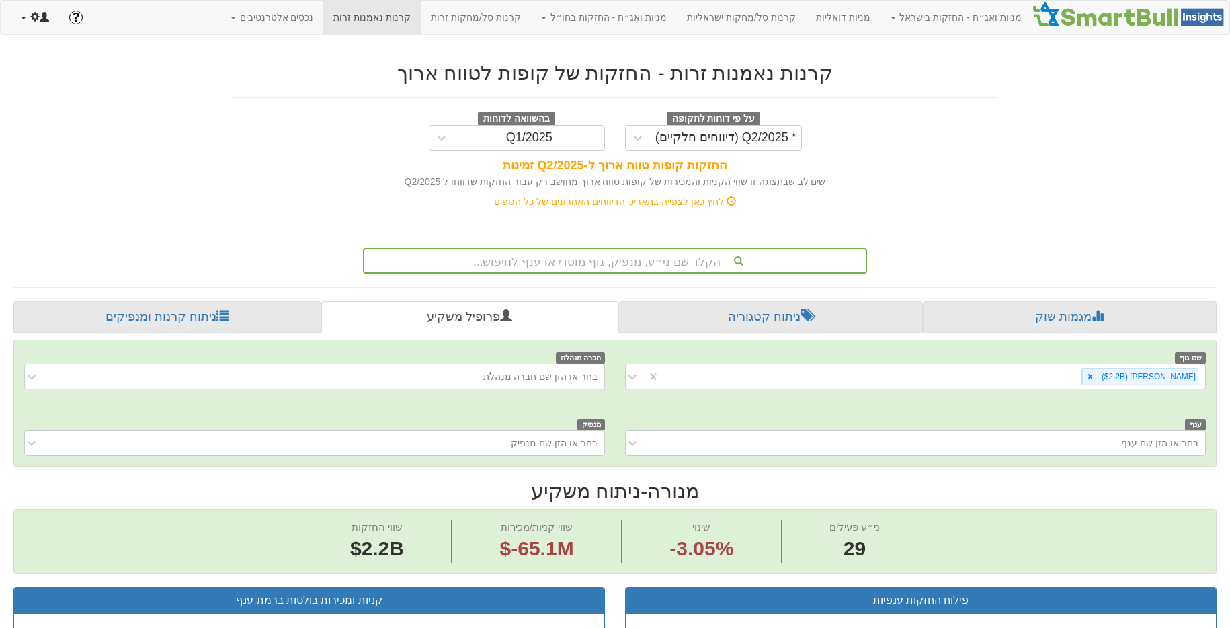
click at [47, 19] on span at bounding box center [44, 16] width 9 height 9
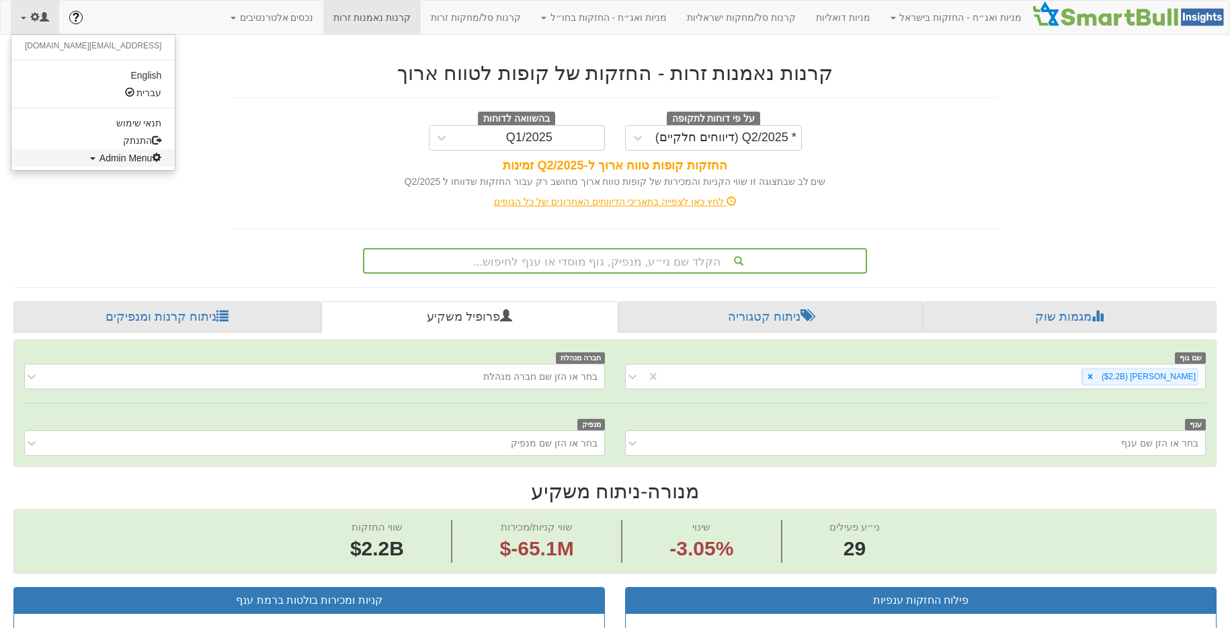
click at [99, 158] on span "Admin Menu" at bounding box center [130, 158] width 63 height 11
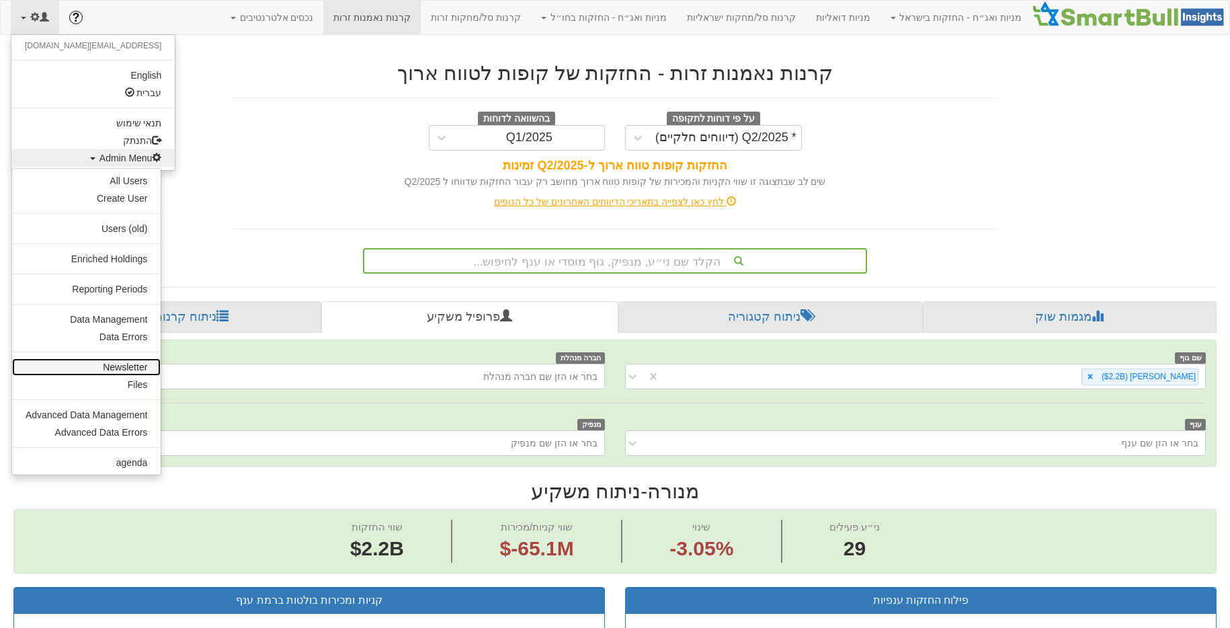
click at [123, 374] on link "Newsletter" at bounding box center [86, 366] width 149 height 17
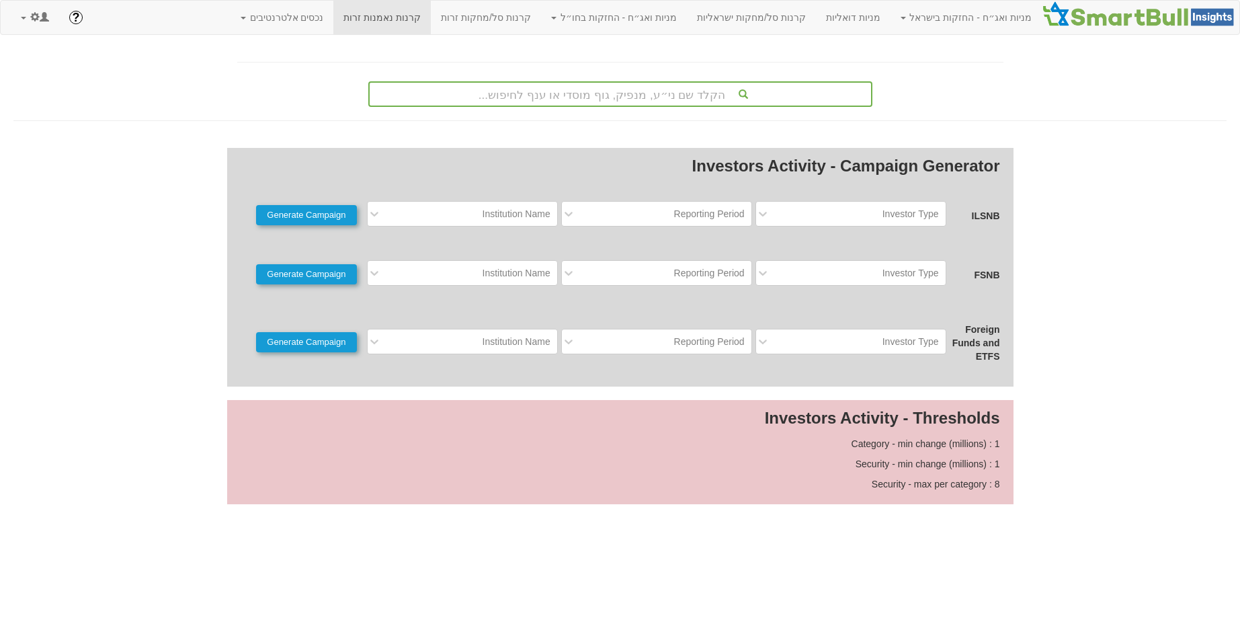
click at [854, 357] on div "Foreign Funds and ETFS Investor Type Reporting Period Institution Name Generate…" at bounding box center [621, 341] width 760 height 44
click at [862, 347] on div "Investor Type" at bounding box center [861, 342] width 169 height 22
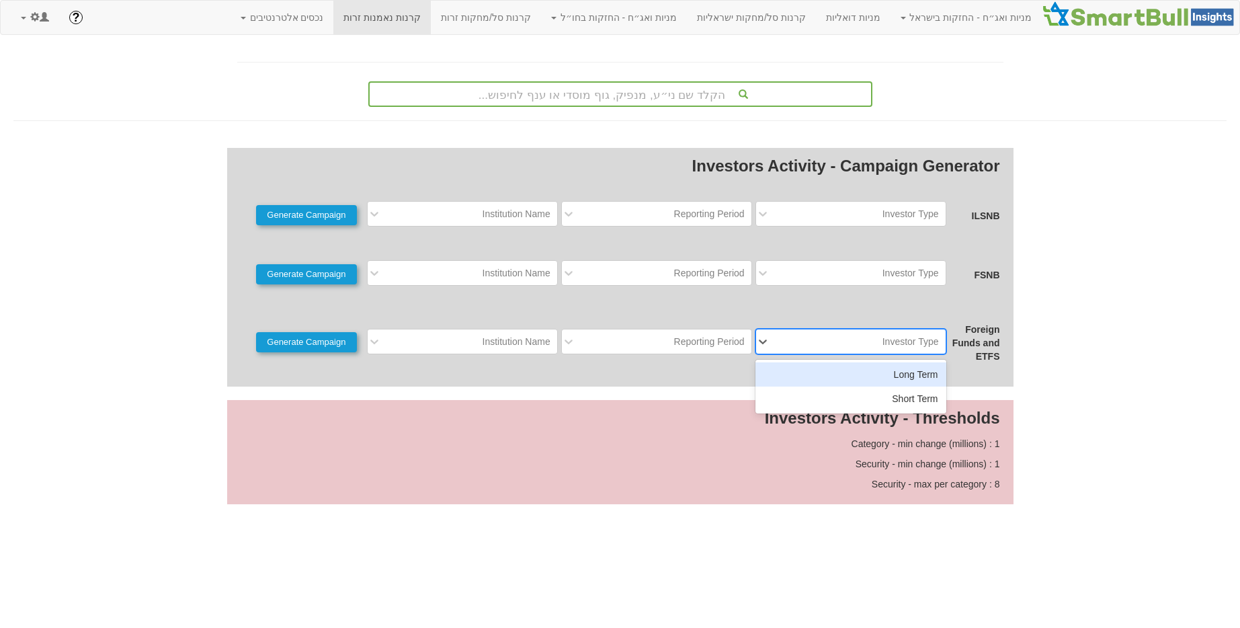
click at [871, 380] on div "Long Term" at bounding box center [851, 374] width 191 height 24
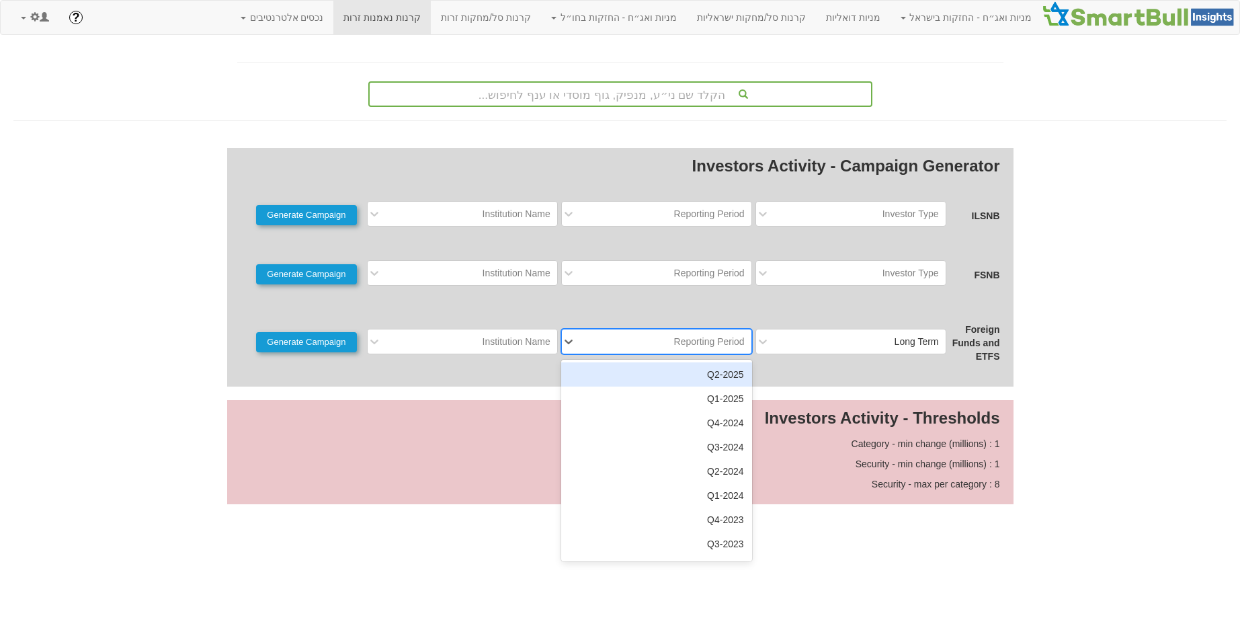
click at [697, 344] on div "Reporting Period" at bounding box center [709, 341] width 71 height 13
click at [696, 372] on div "2025-Q2" at bounding box center [656, 374] width 191 height 24
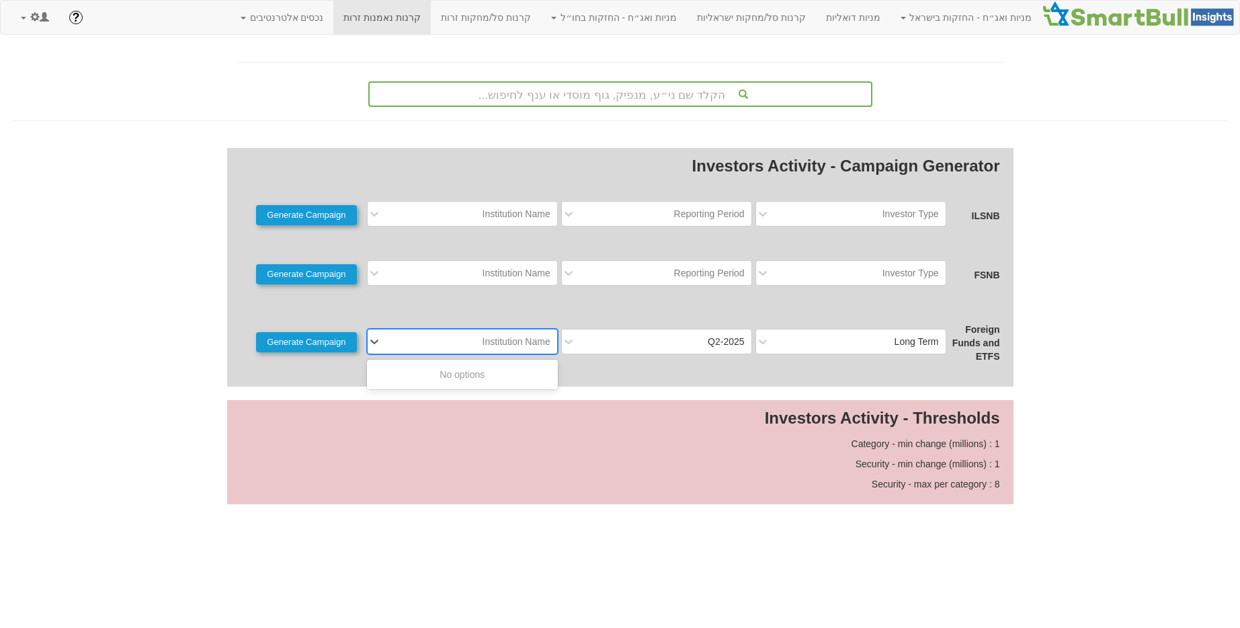
drag, startPoint x: 448, startPoint y: 337, endPoint x: 493, endPoint y: 360, distance: 50.8
click at [448, 338] on div "Institution Name" at bounding box center [473, 342] width 169 height 22
type input "צ"
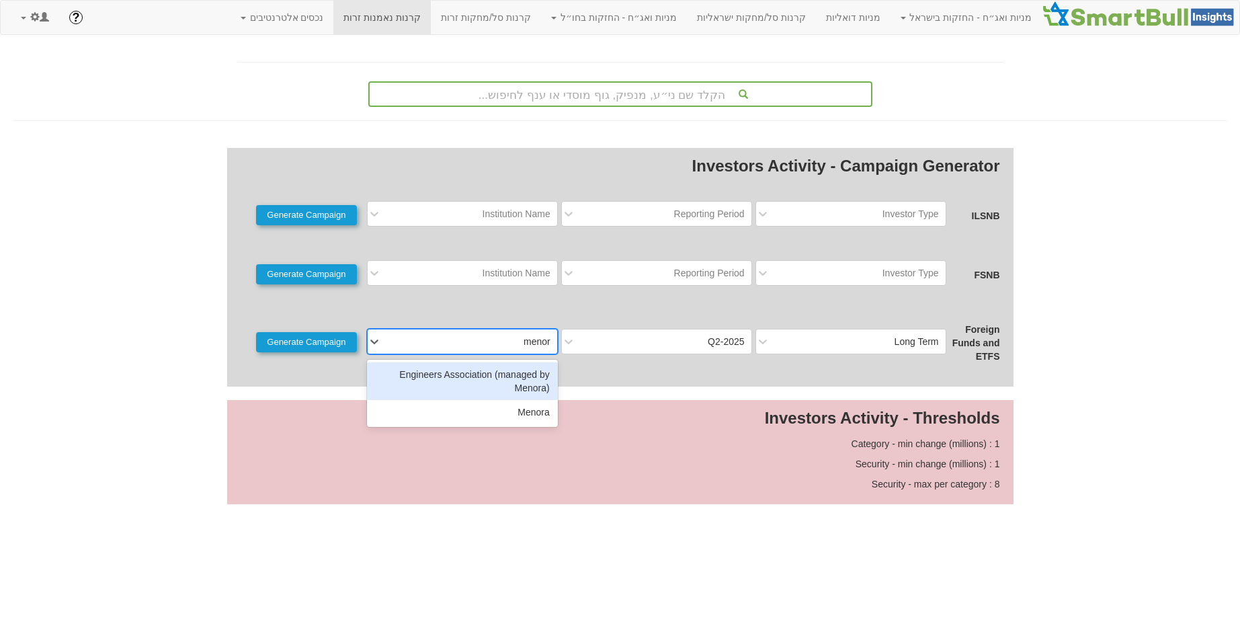
type input "menora"
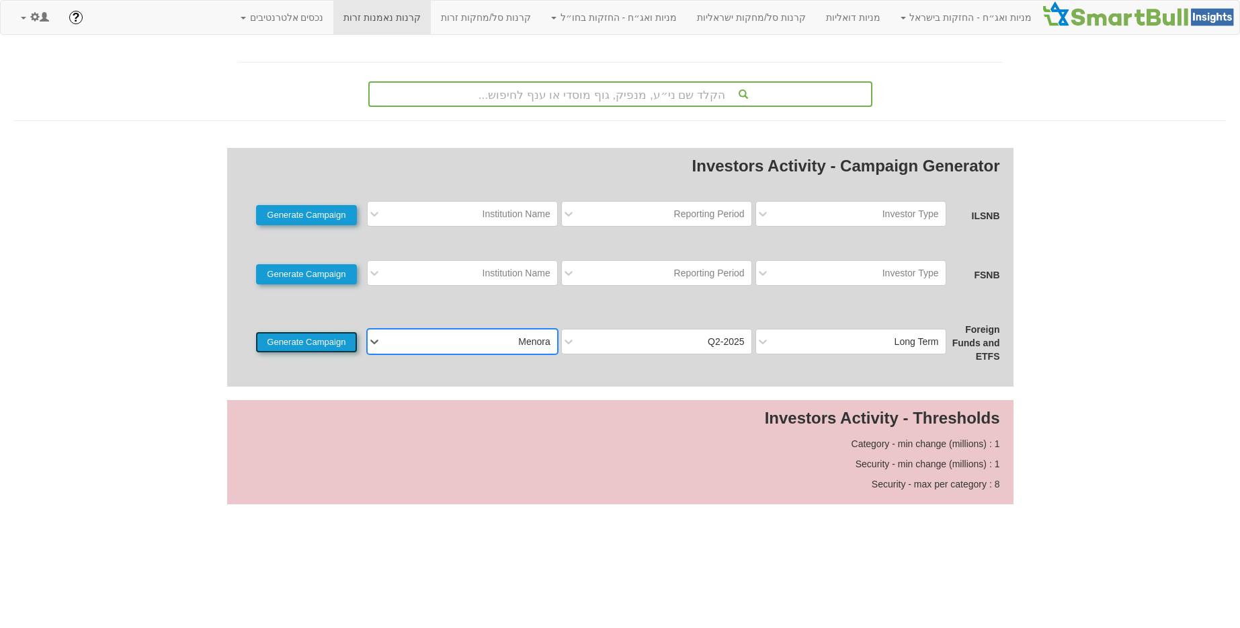
drag, startPoint x: 311, startPoint y: 335, endPoint x: 304, endPoint y: 333, distance: 7.5
click at [311, 335] on button "Generate Campaign" at bounding box center [306, 342] width 101 height 20
